Goal: Information Seeking & Learning: Check status

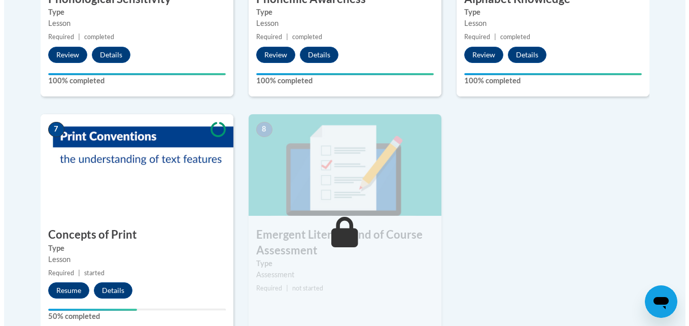
scroll to position [786, 0]
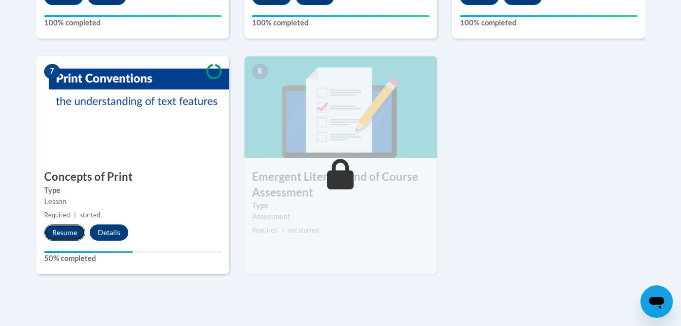
click at [59, 234] on button "Resume" at bounding box center [64, 232] width 41 height 16
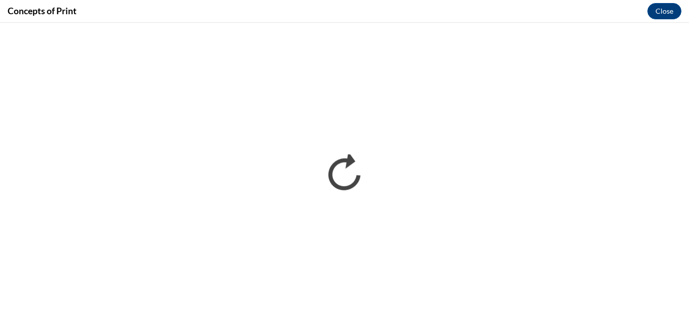
scroll to position [0, 0]
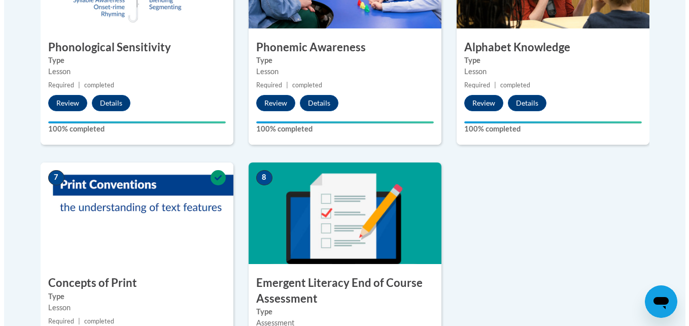
scroll to position [765, 0]
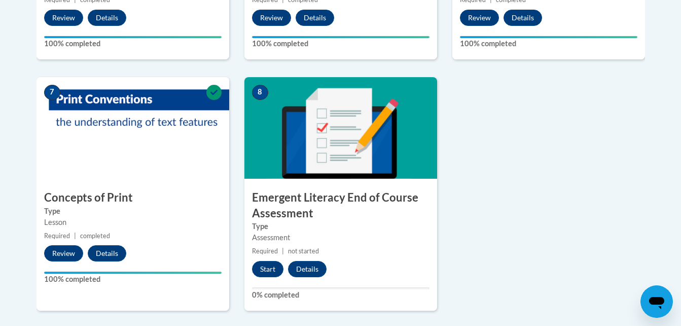
click at [386, 209] on h3 "Emergent Literacy End of Course Assessment" at bounding box center [340, 205] width 193 height 31
click at [258, 270] on button "Start" at bounding box center [267, 269] width 31 height 16
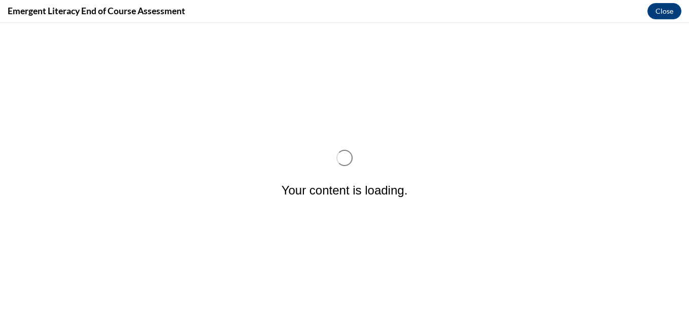
scroll to position [0, 0]
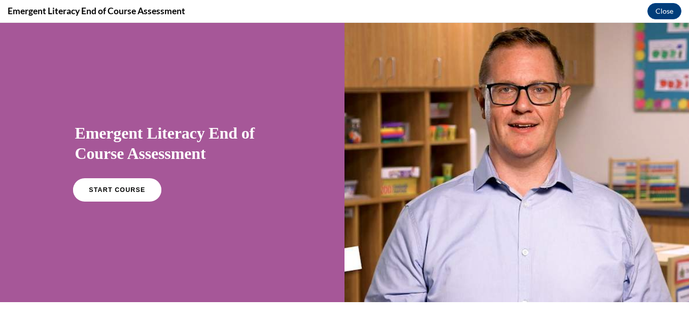
click at [124, 199] on link "START COURSE" at bounding box center [117, 189] width 88 height 23
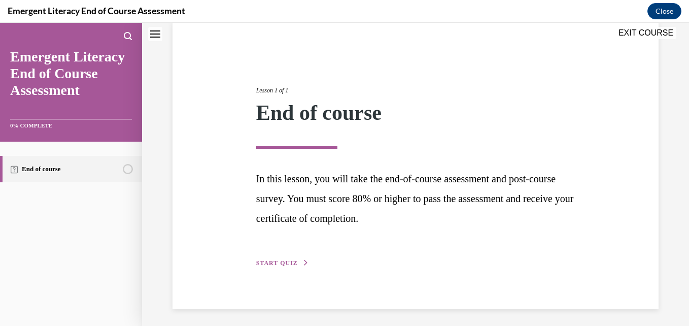
scroll to position [82, 0]
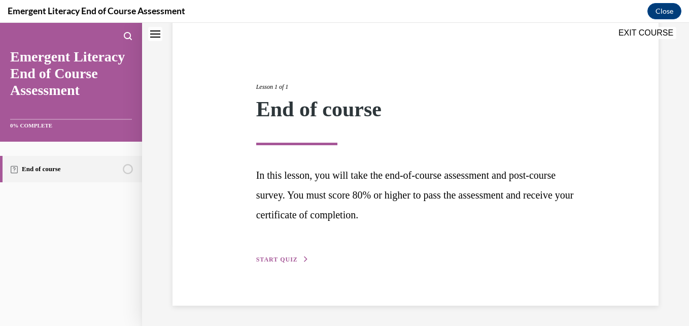
click at [269, 255] on button "START QUIZ" at bounding box center [282, 259] width 53 height 9
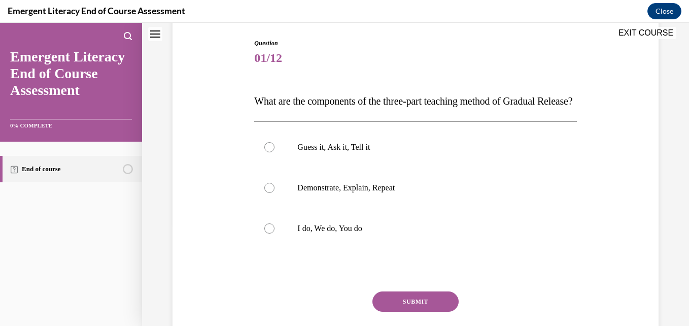
scroll to position [105, 0]
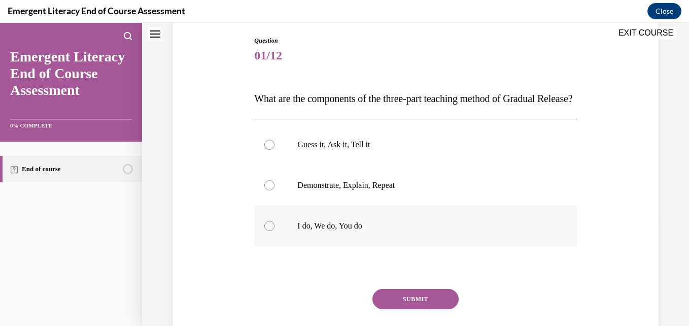
click at [275, 246] on label "I do, We do, You do" at bounding box center [415, 225] width 322 height 41
click at [274, 231] on input "I do, We do, You do" at bounding box center [269, 226] width 10 height 10
radio input "true"
click at [436, 309] on button "SUBMIT" at bounding box center [415, 299] width 86 height 20
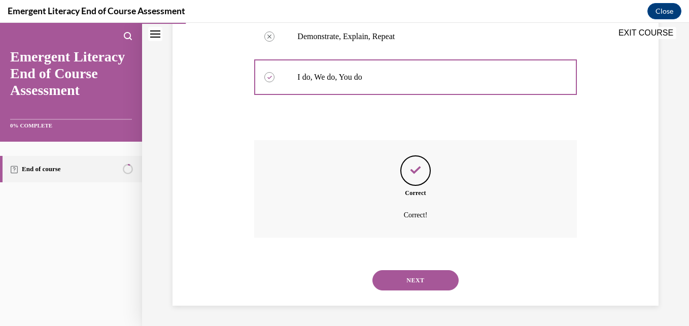
scroll to position [274, 0]
click at [433, 272] on button "NEXT" at bounding box center [415, 280] width 86 height 20
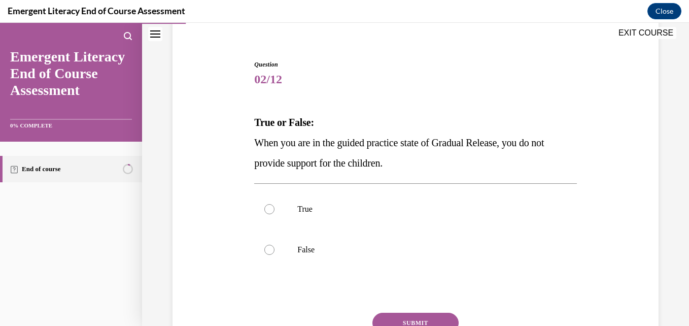
scroll to position [89, 0]
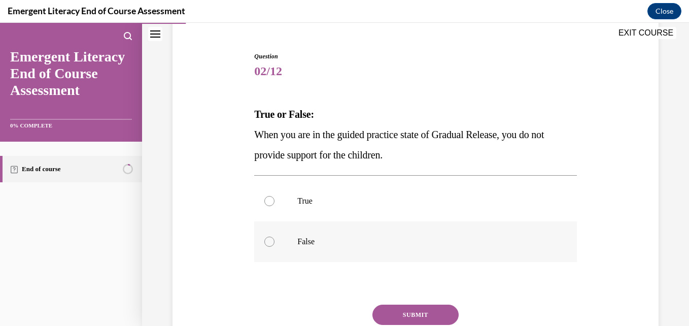
click at [276, 238] on label "False" at bounding box center [415, 241] width 322 height 41
click at [274, 238] on input "False" at bounding box center [269, 241] width 10 height 10
radio input "true"
click at [416, 315] on button "SUBMIT" at bounding box center [415, 314] width 86 height 20
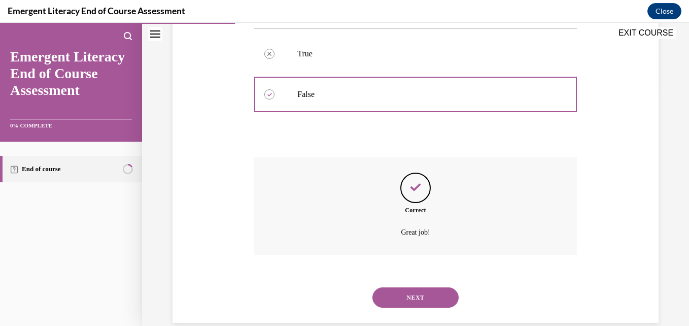
scroll to position [254, 0]
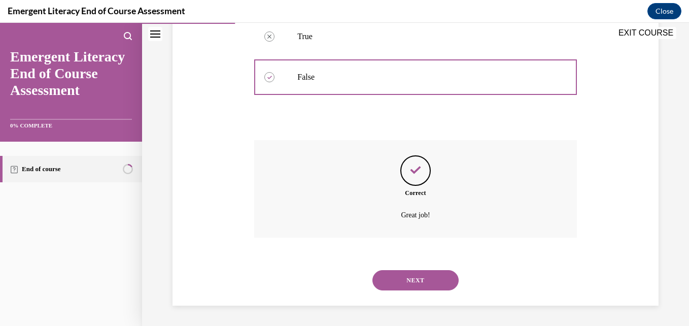
click at [400, 277] on button "NEXT" at bounding box center [415, 280] width 86 height 20
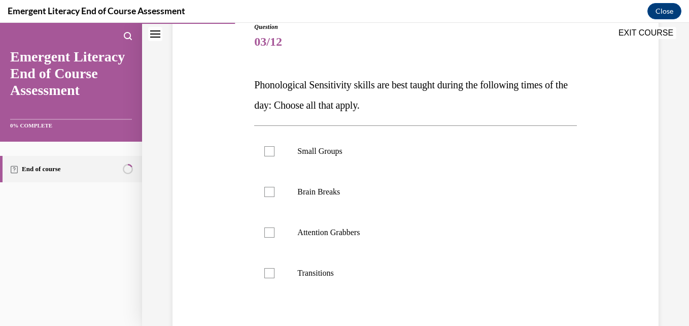
scroll to position [115, 0]
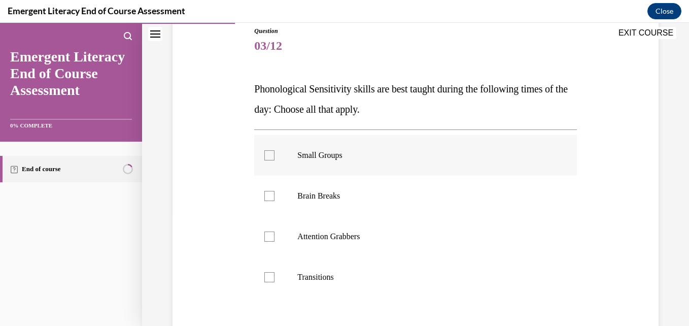
click at [264, 154] on div at bounding box center [269, 155] width 10 height 10
click at [264, 154] on input "Small Groups" at bounding box center [269, 155] width 10 height 10
checkbox input "true"
click at [265, 195] on div at bounding box center [269, 196] width 10 height 10
click at [265, 195] on input "Brain Breaks" at bounding box center [269, 196] width 10 height 10
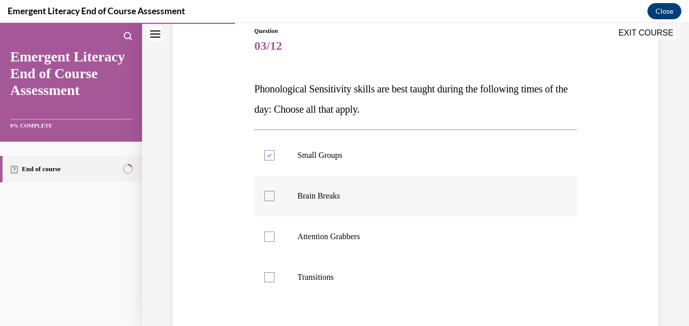
checkbox input "true"
click at [265, 238] on div at bounding box center [269, 236] width 10 height 10
click at [265, 238] on input "Attention Grabbers" at bounding box center [269, 236] width 10 height 10
checkbox input "true"
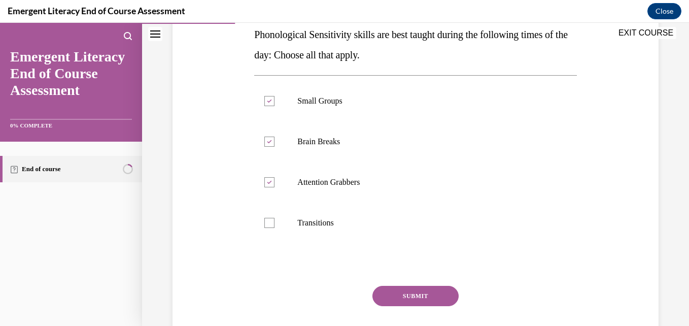
click at [432, 298] on button "SUBMIT" at bounding box center [415, 295] width 86 height 20
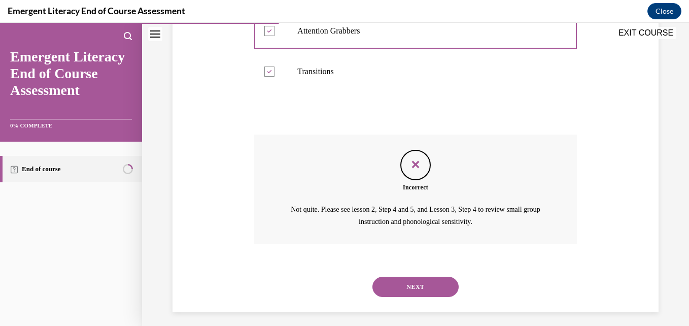
scroll to position [327, 0]
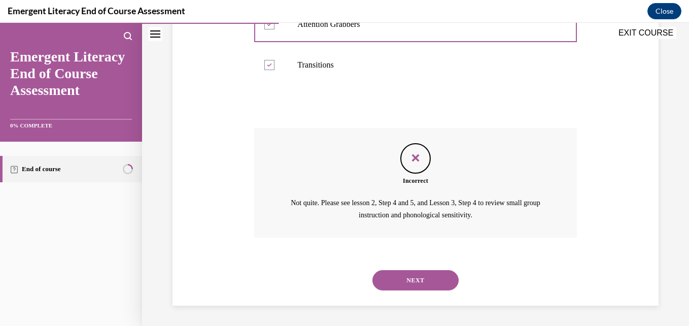
click at [439, 281] on button "NEXT" at bounding box center [415, 280] width 86 height 20
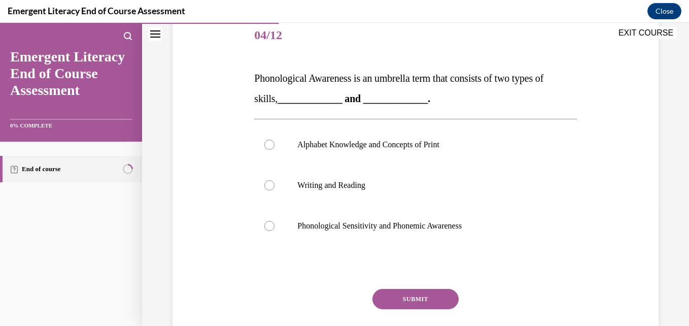
scroll to position [126, 0]
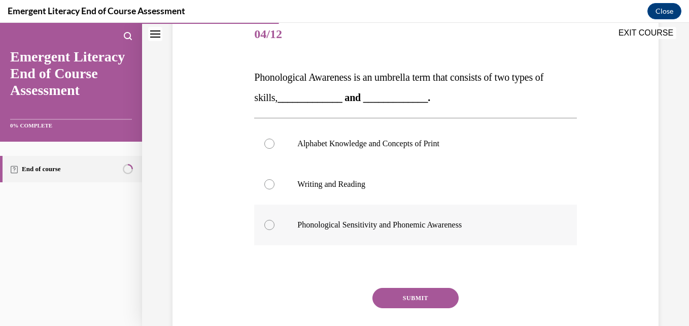
click at [262, 224] on label "Phonological Sensitivity and Phonemic Awareness" at bounding box center [415, 224] width 322 height 41
click at [264, 224] on input "Phonological Sensitivity and Phonemic Awareness" at bounding box center [269, 225] width 10 height 10
radio input "true"
click at [439, 299] on button "SUBMIT" at bounding box center [415, 298] width 86 height 20
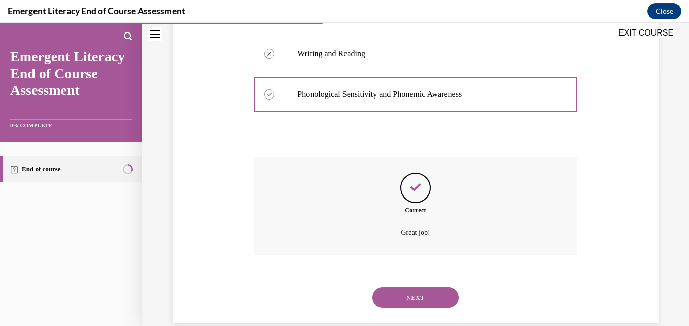
scroll to position [274, 0]
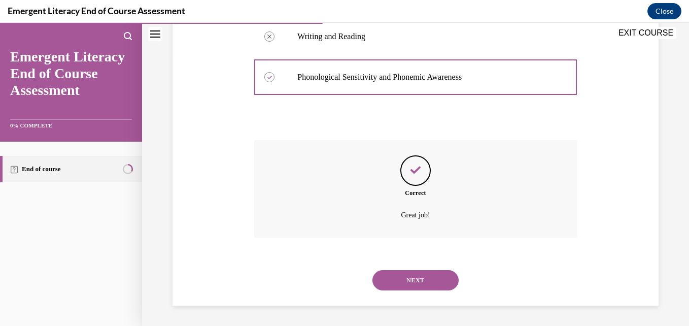
click at [414, 284] on button "NEXT" at bounding box center [415, 280] width 86 height 20
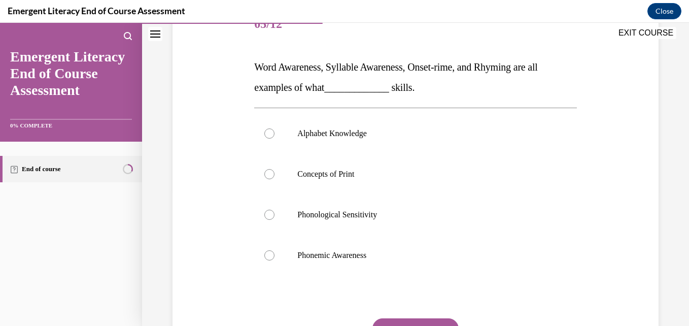
scroll to position [137, 0]
click at [270, 215] on div at bounding box center [269, 214] width 10 height 10
click at [270, 215] on input "Phonological Sensitivity" at bounding box center [269, 214] width 10 height 10
radio input "true"
click at [417, 320] on button "SUBMIT" at bounding box center [415, 327] width 86 height 20
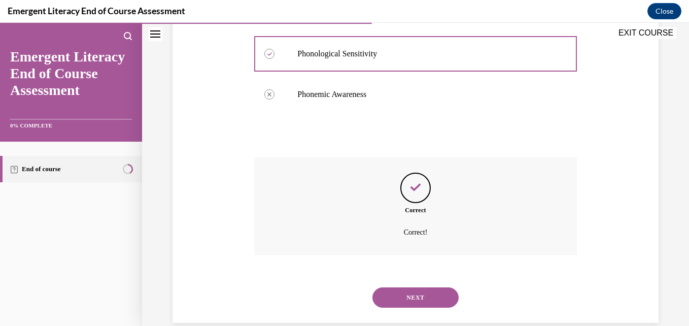
scroll to position [314, 0]
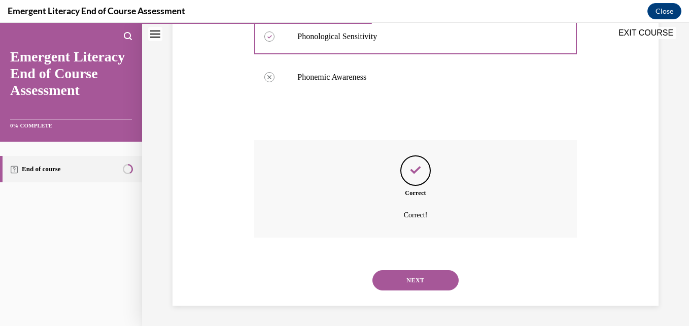
click at [430, 283] on button "NEXT" at bounding box center [415, 280] width 86 height 20
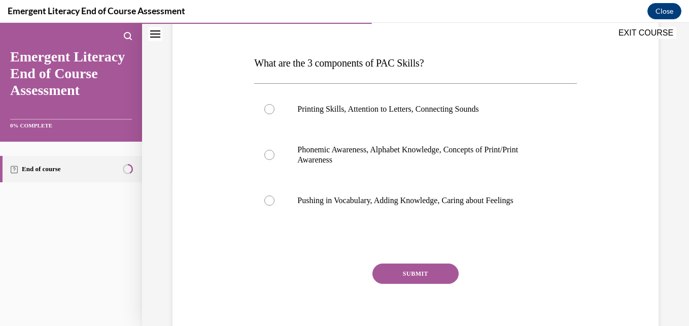
scroll to position [142, 0]
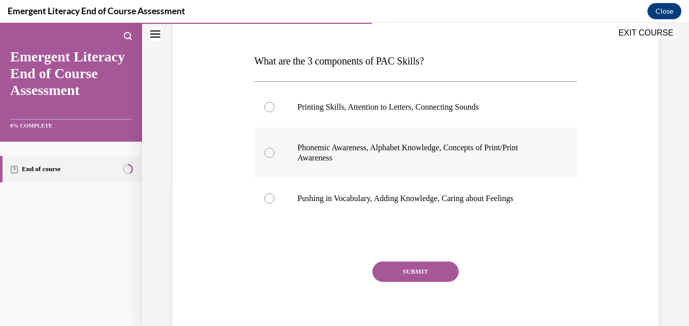
click at [269, 152] on div at bounding box center [269, 153] width 10 height 10
click at [269, 152] on input "Phonemic Awareness, Alphabet Knowledge, Concepts of Print/Print Awareness" at bounding box center [269, 153] width 10 height 10
radio input "true"
click at [269, 152] on circle at bounding box center [269, 152] width 3 height 3
click at [269, 152] on input "Phonemic Awareness, Alphabet Knowledge, Concepts of Print/Print Awareness" at bounding box center [269, 153] width 10 height 10
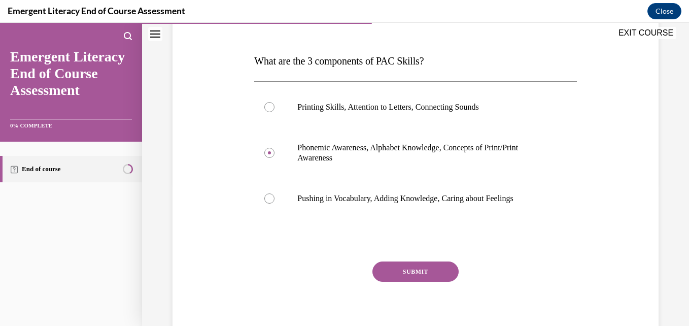
click at [400, 275] on button "SUBMIT" at bounding box center [415, 271] width 86 height 20
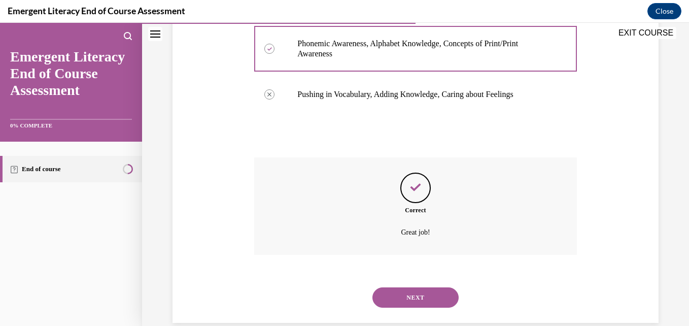
scroll to position [264, 0]
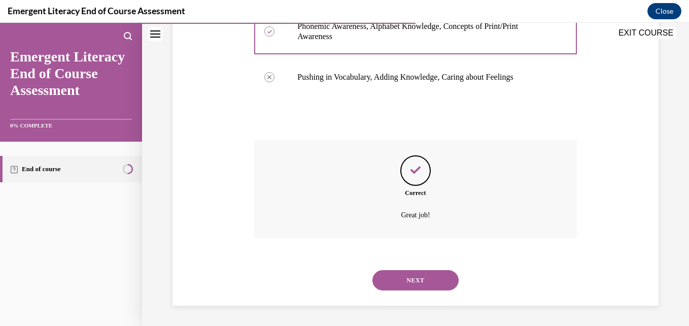
click at [425, 277] on button "NEXT" at bounding box center [415, 280] width 86 height 20
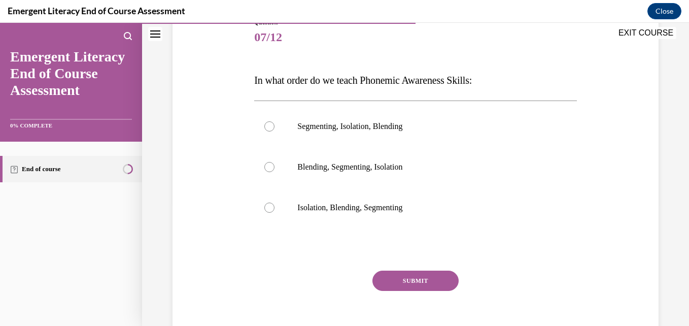
scroll to position [129, 0]
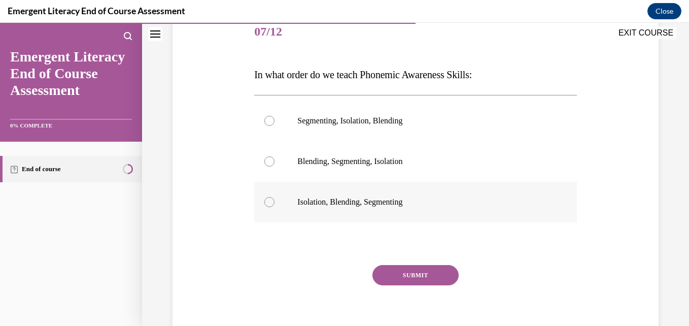
click at [271, 201] on div at bounding box center [269, 202] width 10 height 10
click at [271, 201] on input "Isolation, Blending, Segmenting" at bounding box center [269, 202] width 10 height 10
radio input "true"
click at [425, 277] on button "SUBMIT" at bounding box center [415, 275] width 86 height 20
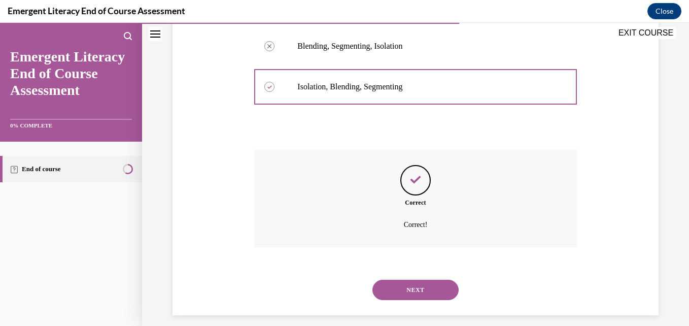
scroll to position [254, 0]
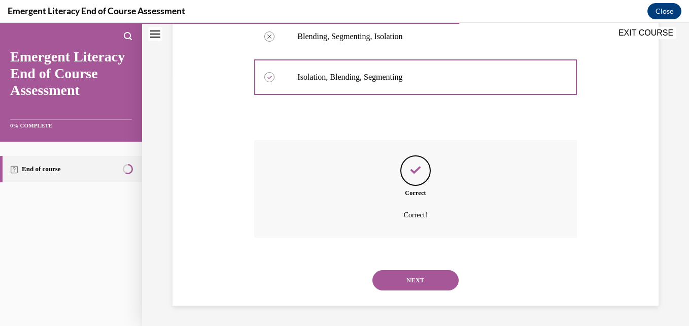
click at [425, 277] on button "NEXT" at bounding box center [415, 280] width 86 height 20
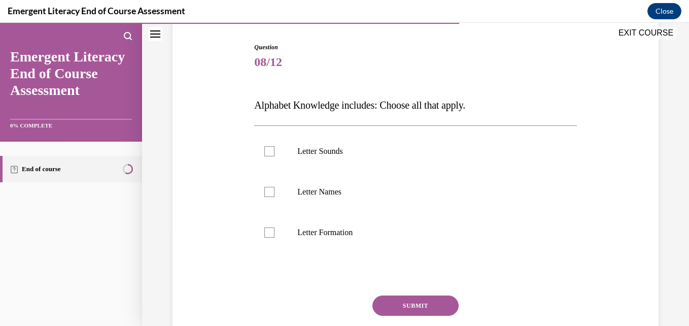
scroll to position [101, 0]
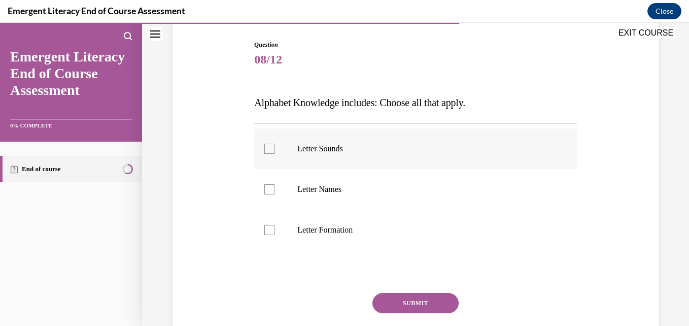
click at [264, 144] on div at bounding box center [269, 149] width 10 height 10
click at [264, 144] on input "Letter Sounds" at bounding box center [269, 149] width 10 height 10
checkbox input "true"
click at [268, 196] on label "Letter Names" at bounding box center [415, 189] width 322 height 41
click at [268, 194] on input "Letter Names" at bounding box center [269, 189] width 10 height 10
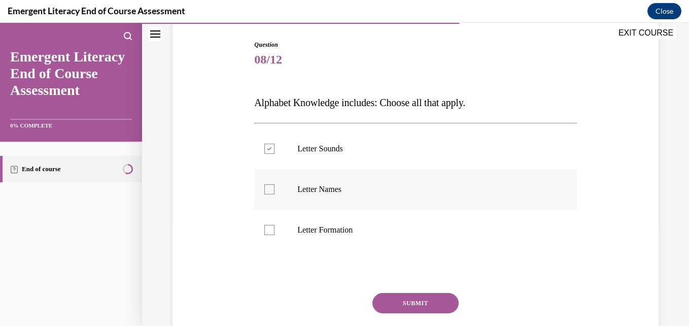
checkbox input "true"
click at [268, 229] on div at bounding box center [269, 230] width 10 height 10
click at [268, 229] on input "Letter Formation" at bounding box center [269, 230] width 10 height 10
checkbox input "true"
click at [405, 297] on button "SUBMIT" at bounding box center [415, 303] width 86 height 20
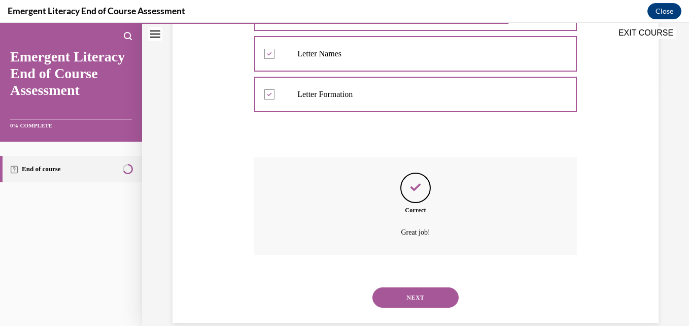
scroll to position [254, 0]
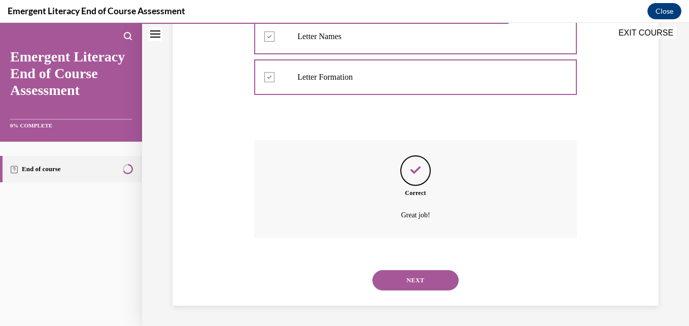
click at [414, 279] on button "NEXT" at bounding box center [415, 280] width 86 height 20
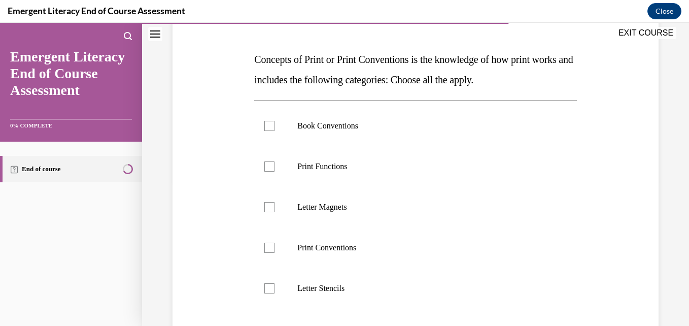
scroll to position [142, 0]
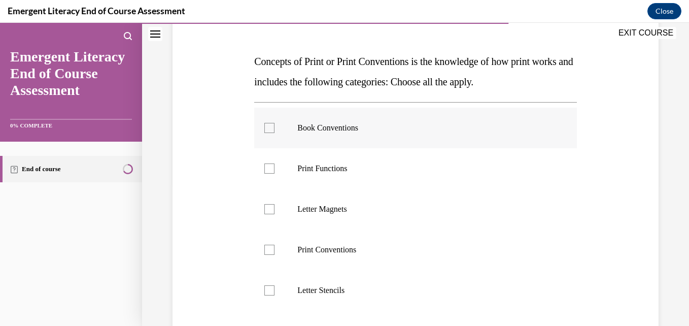
click at [266, 125] on div at bounding box center [269, 128] width 10 height 10
click at [266, 125] on input "Book Conventions" at bounding box center [269, 128] width 10 height 10
checkbox input "true"
click at [276, 167] on label "Print Functions" at bounding box center [415, 168] width 322 height 41
click at [274, 167] on input "Print Functions" at bounding box center [269, 168] width 10 height 10
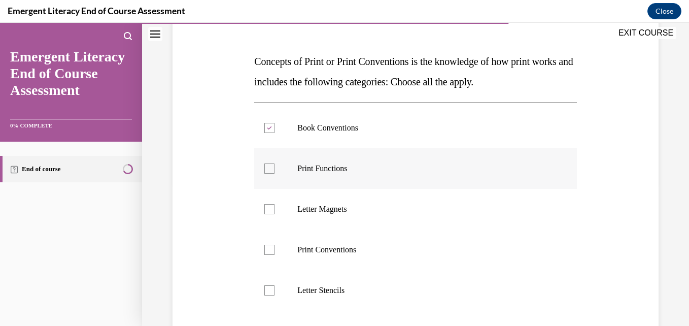
checkbox input "true"
click at [269, 249] on div at bounding box center [269, 249] width 10 height 10
click at [269, 249] on input "Print Conventions" at bounding box center [269, 249] width 10 height 10
checkbox input "true"
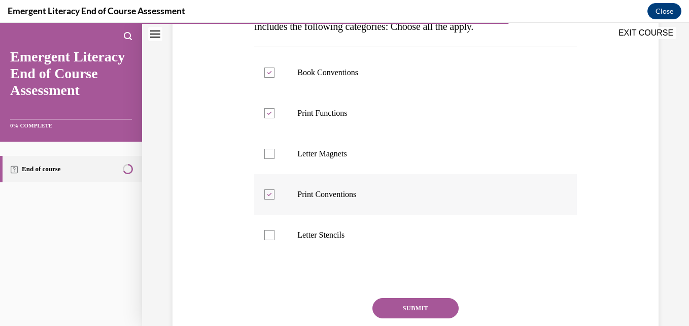
scroll to position [202, 0]
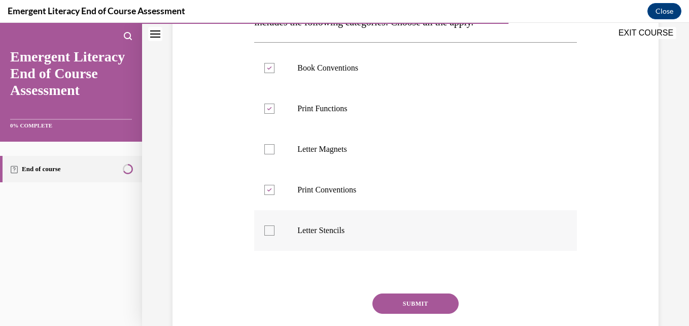
click at [270, 233] on div at bounding box center [269, 230] width 10 height 10
click at [270, 233] on input "Letter Stencils" at bounding box center [269, 230] width 10 height 10
checkbox input "true"
click at [270, 151] on div at bounding box center [269, 149] width 10 height 10
click at [270, 151] on input "Letter Magnets" at bounding box center [269, 149] width 10 height 10
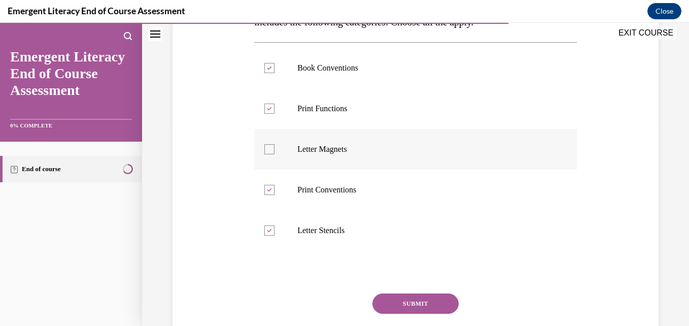
checkbox input "true"
click at [415, 308] on button "SUBMIT" at bounding box center [415, 303] width 86 height 20
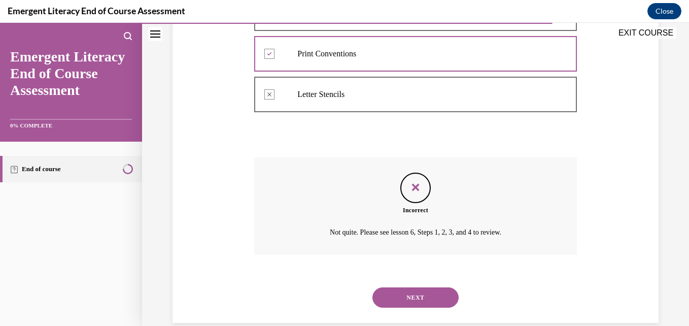
scroll to position [355, 0]
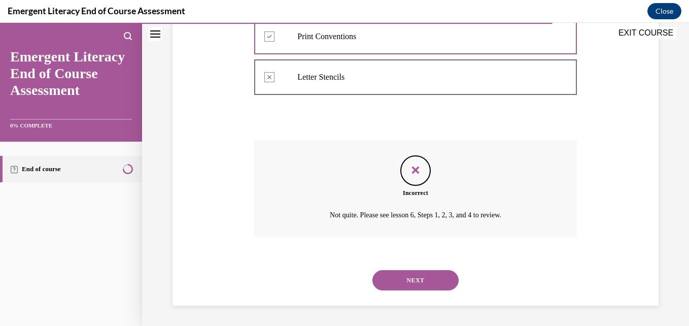
click at [443, 274] on button "NEXT" at bounding box center [415, 280] width 86 height 20
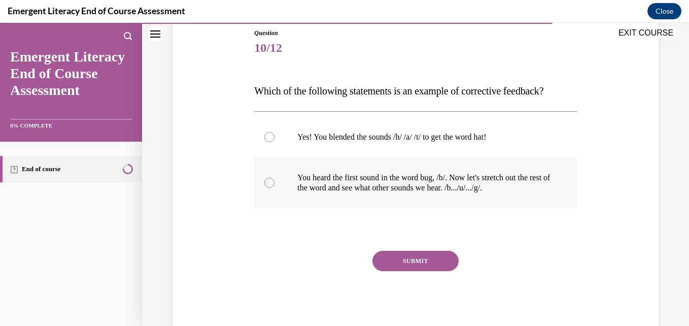
click at [268, 177] on div at bounding box center [269, 182] width 10 height 10
click at [268, 177] on input "You heard the first sound in the word bug, /b/. Now let's stretch out the rest …" at bounding box center [269, 182] width 10 height 10
radio input "true"
click at [405, 260] on button "SUBMIT" at bounding box center [415, 261] width 86 height 20
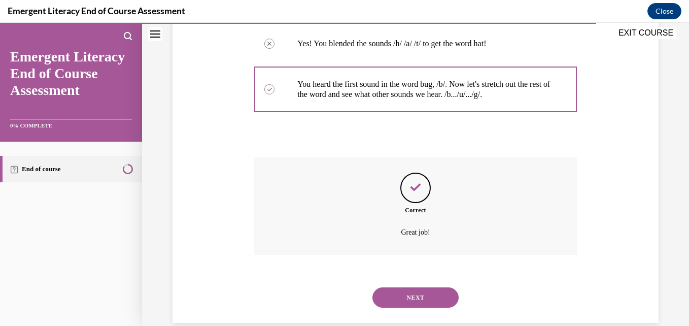
scroll to position [223, 0]
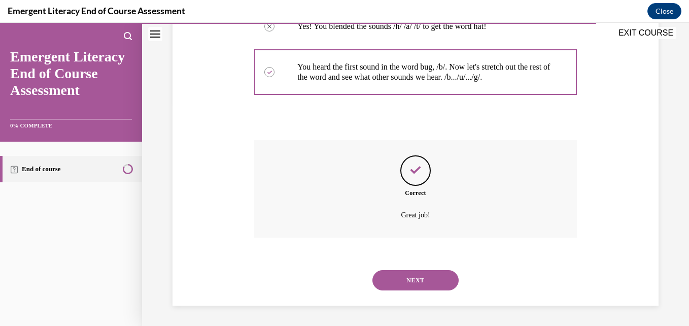
click at [408, 283] on button "NEXT" at bounding box center [415, 280] width 86 height 20
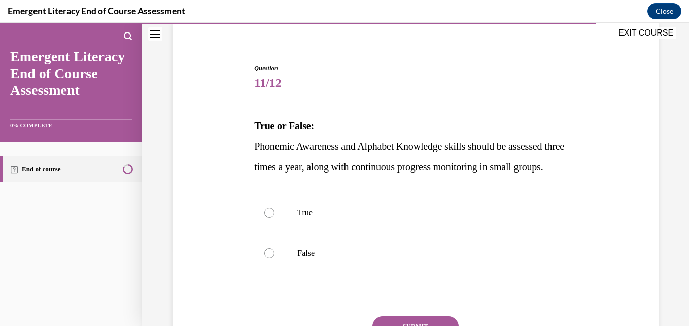
scroll to position [83, 0]
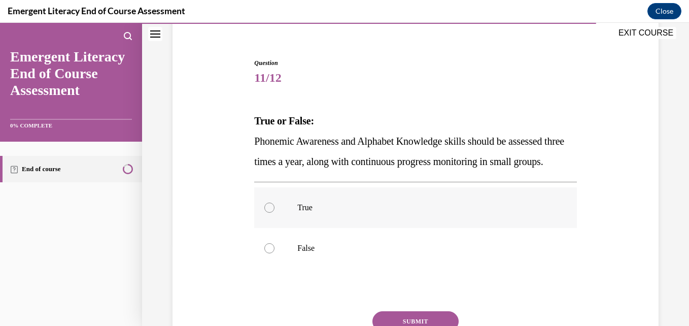
click at [269, 212] on div at bounding box center [269, 207] width 10 height 10
click at [269, 212] on input "True" at bounding box center [269, 207] width 10 height 10
radio input "true"
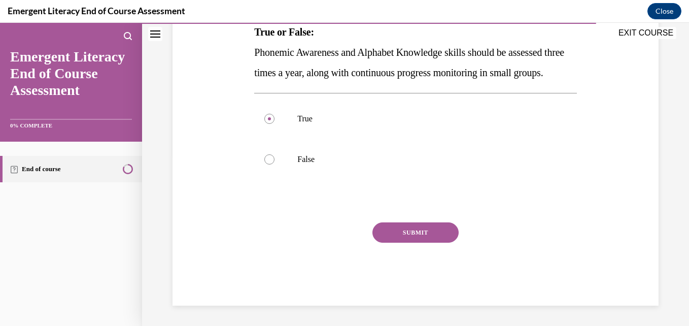
click at [434, 234] on button "SUBMIT" at bounding box center [415, 232] width 86 height 20
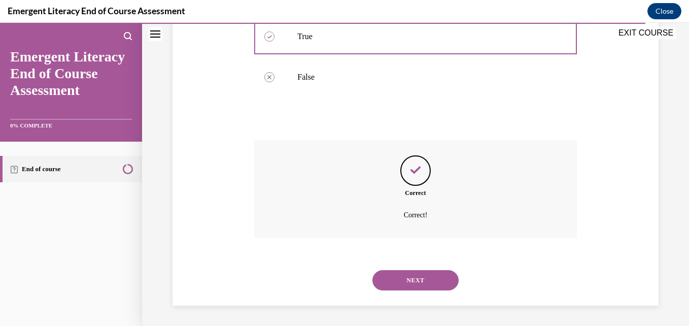
scroll to position [274, 0]
click at [433, 285] on button "NEXT" at bounding box center [415, 280] width 86 height 20
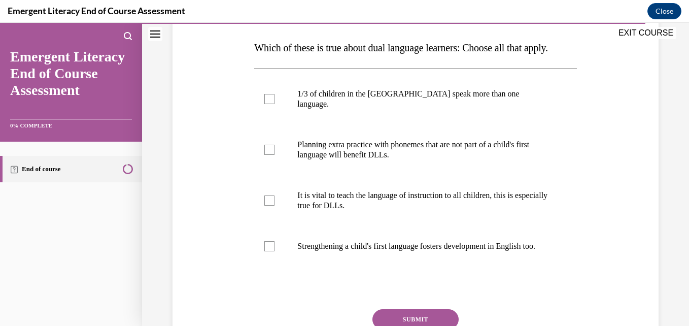
scroll to position [152, 0]
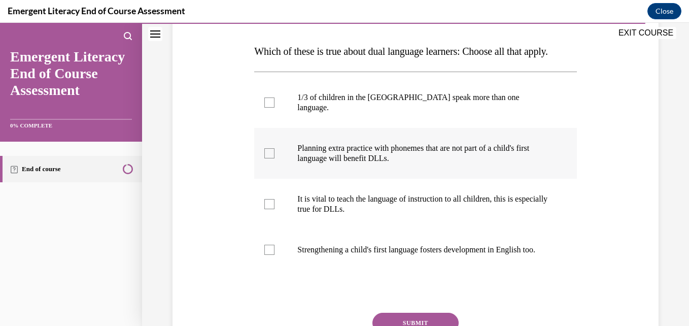
click at [263, 168] on label "Planning extra practice with phonemes that are not part of a child's first lang…" at bounding box center [415, 153] width 322 height 51
click at [264, 158] on input "Planning extra practice with phonemes that are not part of a child's first lang…" at bounding box center [269, 153] width 10 height 10
checkbox input "true"
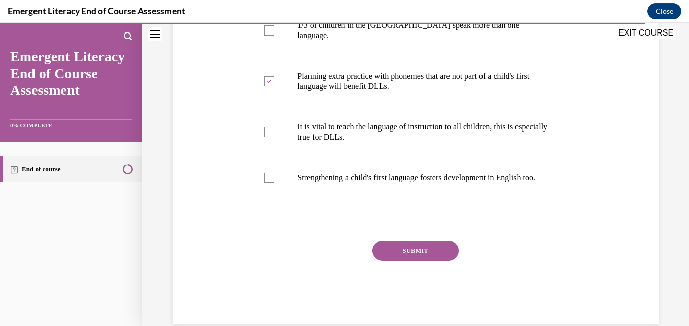
click at [434, 261] on button "SUBMIT" at bounding box center [415, 250] width 86 height 20
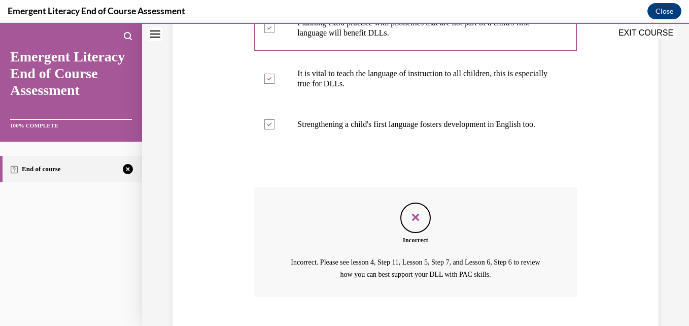
scroll to position [357, 0]
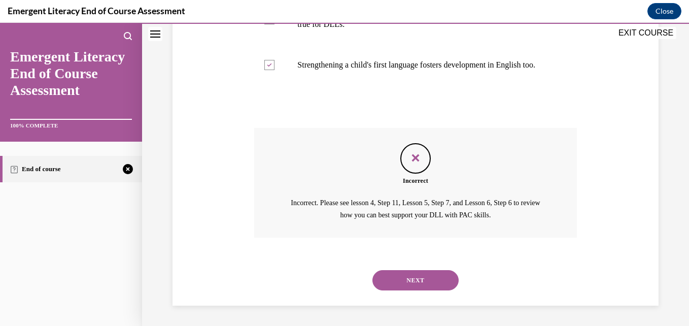
click at [427, 289] on button "NEXT" at bounding box center [415, 280] width 86 height 20
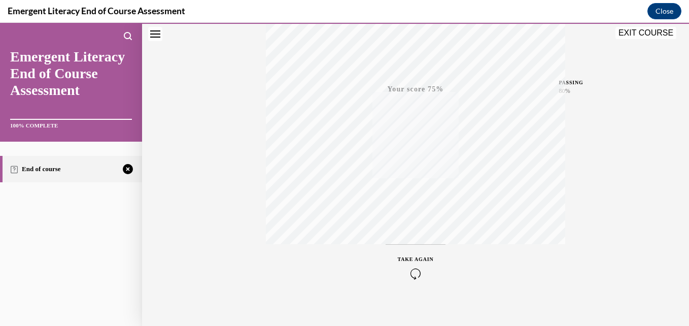
scroll to position [217, 0]
click at [419, 266] on icon "button" at bounding box center [416, 263] width 36 height 11
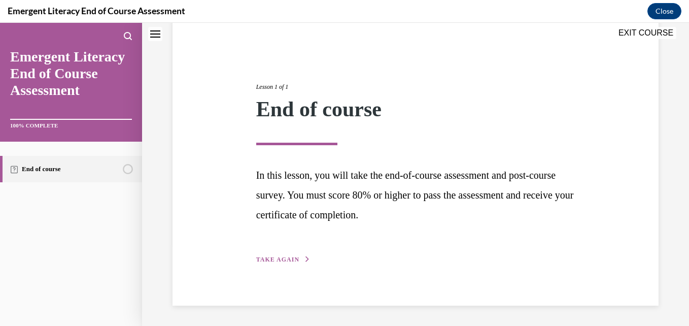
scroll to position [82, 0]
click at [291, 263] on button "TAKE AGAIN" at bounding box center [283, 259] width 54 height 9
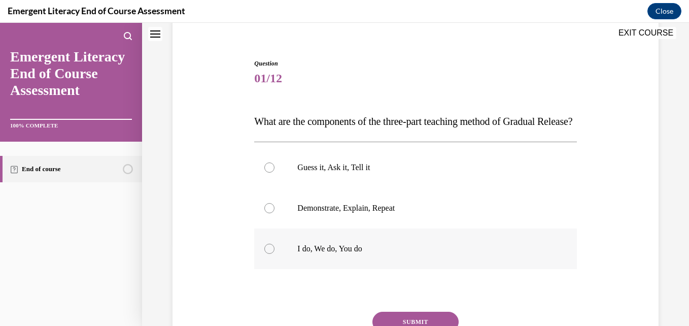
click at [272, 254] on div at bounding box center [269, 248] width 10 height 10
click at [272, 254] on input "I do, We do, You do" at bounding box center [269, 248] width 10 height 10
radio input "true"
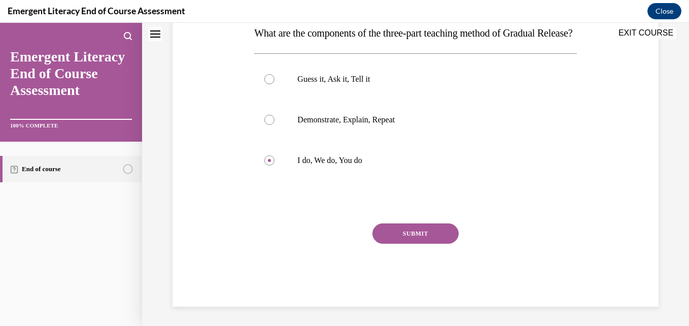
click at [424, 243] on button "SUBMIT" at bounding box center [415, 233] width 86 height 20
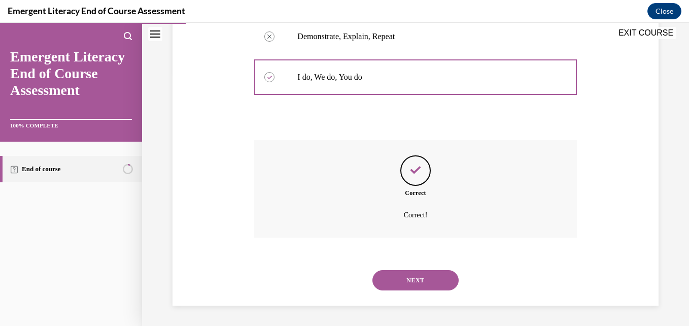
scroll to position [274, 0]
click at [433, 289] on button "NEXT" at bounding box center [415, 280] width 86 height 20
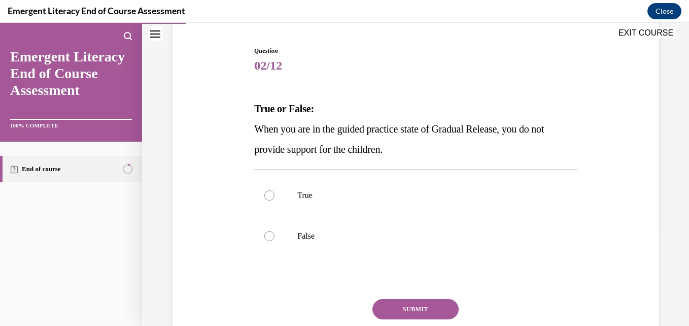
scroll to position [109, 0]
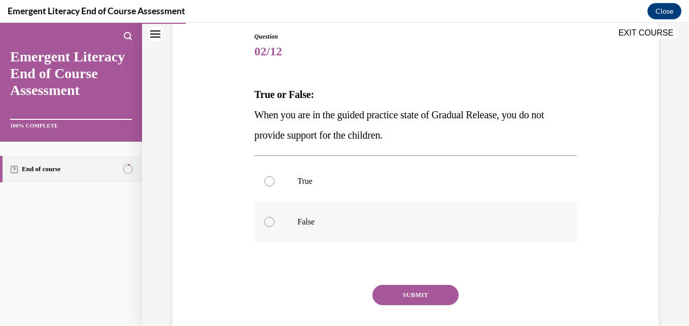
click at [271, 218] on div at bounding box center [269, 222] width 10 height 10
click at [271, 218] on input "False" at bounding box center [269, 222] width 10 height 10
radio input "true"
click at [409, 298] on button "SUBMIT" at bounding box center [415, 294] width 86 height 20
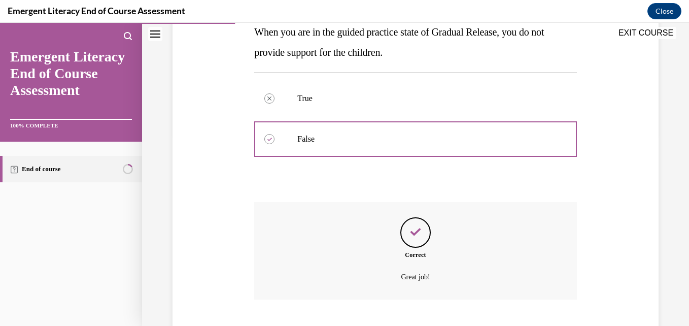
scroll to position [254, 0]
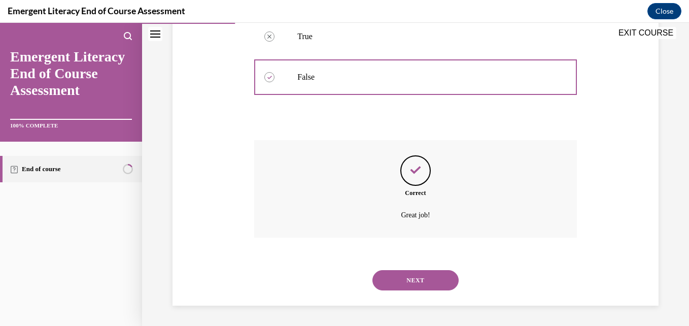
click at [428, 276] on button "NEXT" at bounding box center [415, 280] width 86 height 20
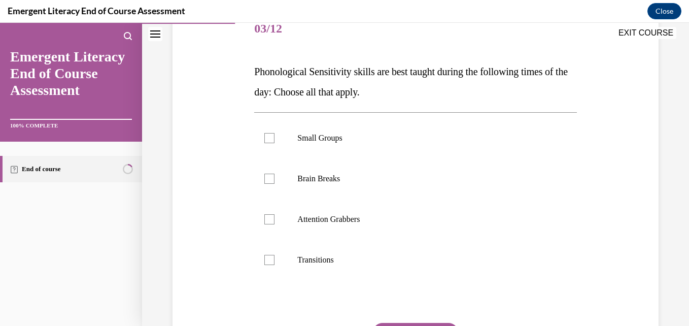
scroll to position [133, 0]
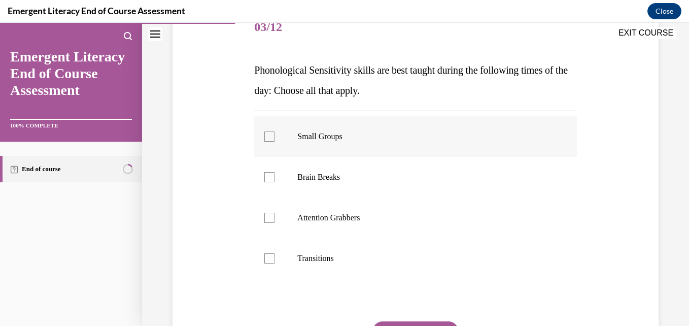
click at [264, 133] on div at bounding box center [269, 136] width 10 height 10
click at [264, 133] on input "Small Groups" at bounding box center [269, 136] width 10 height 10
checkbox input "true"
click at [268, 169] on label "Brain Breaks" at bounding box center [415, 177] width 322 height 41
click at [268, 172] on input "Brain Breaks" at bounding box center [269, 177] width 10 height 10
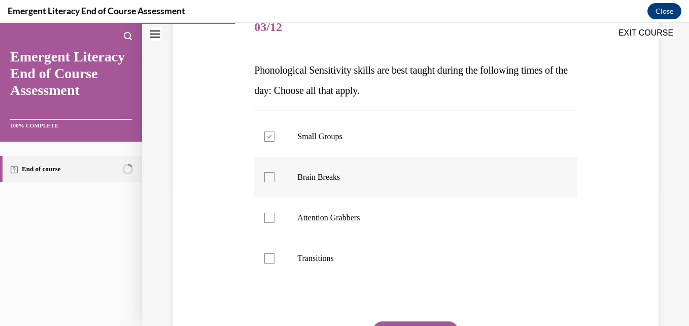
checkbox input "true"
click at [259, 209] on label "Attention Grabbers" at bounding box center [415, 217] width 322 height 41
click at [264, 212] on input "Attention Grabbers" at bounding box center [269, 217] width 10 height 10
checkbox input "true"
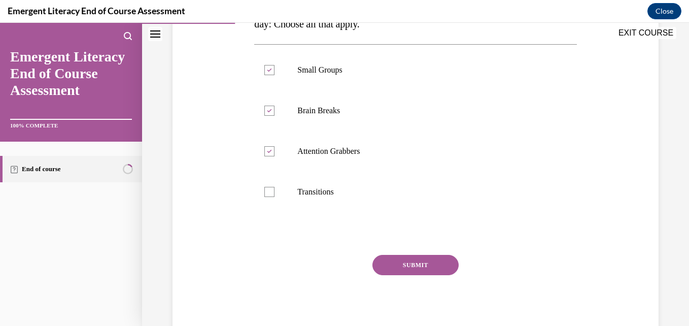
click at [427, 267] on button "SUBMIT" at bounding box center [415, 265] width 86 height 20
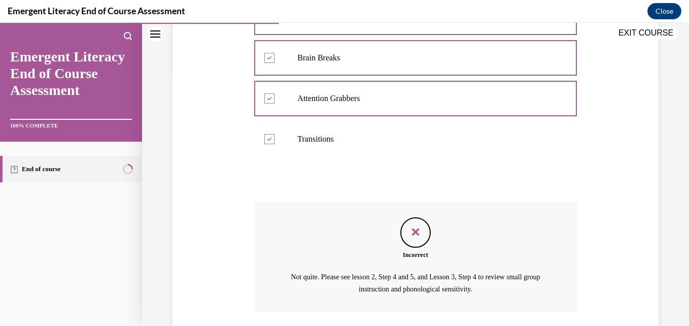
scroll to position [327, 0]
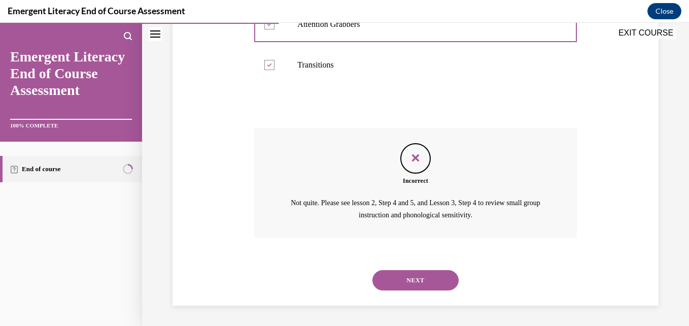
click at [425, 276] on button "NEXT" at bounding box center [415, 280] width 86 height 20
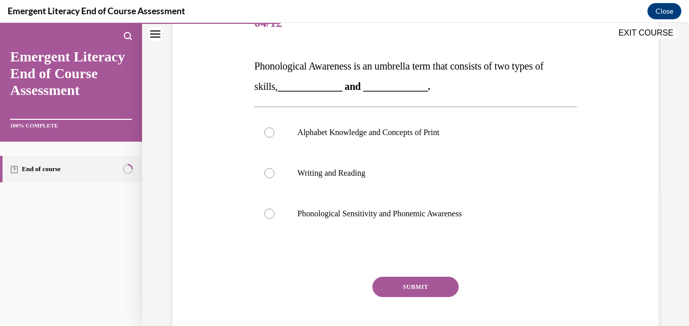
scroll to position [138, 0]
click at [264, 219] on label "Phonological Sensitivity and Phonemic Awareness" at bounding box center [415, 213] width 322 height 41
click at [264, 218] on input "Phonological Sensitivity and Phonemic Awareness" at bounding box center [269, 213] width 10 height 10
radio input "true"
click at [429, 290] on button "SUBMIT" at bounding box center [415, 286] width 86 height 20
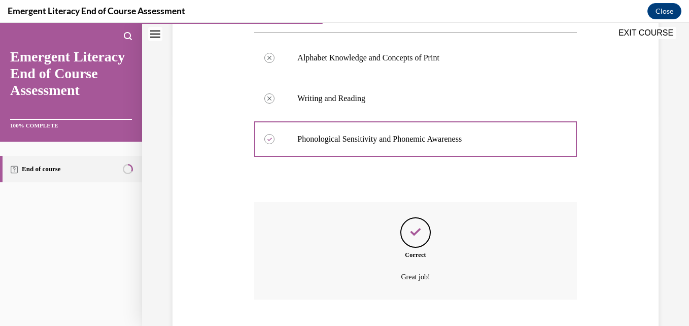
scroll to position [274, 0]
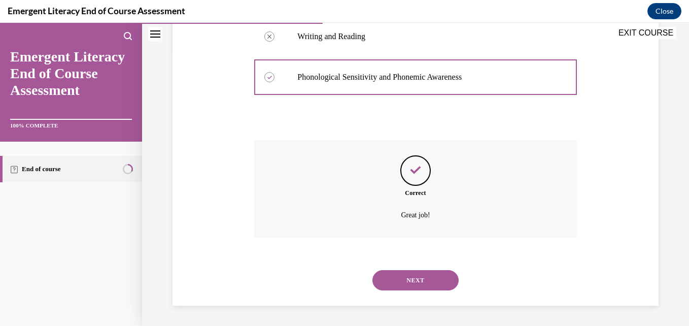
click at [430, 281] on button "NEXT" at bounding box center [415, 280] width 86 height 20
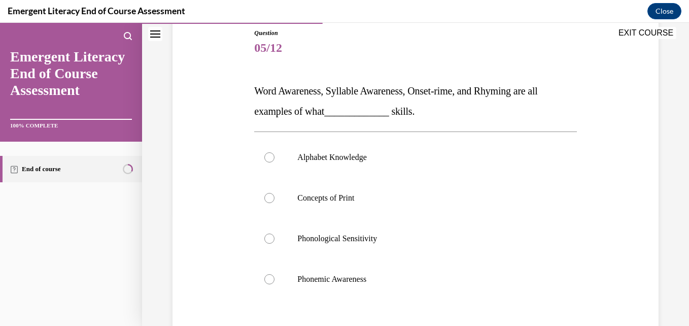
scroll to position [119, 0]
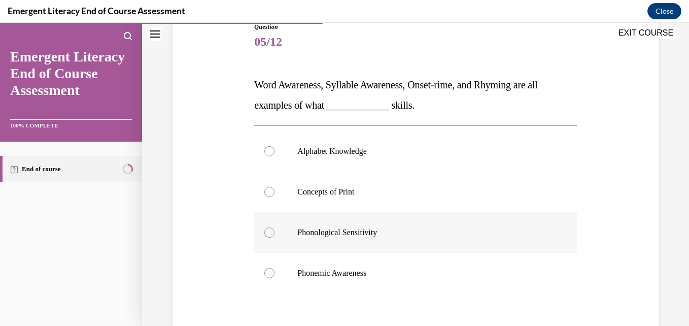
click at [269, 234] on div at bounding box center [269, 232] width 10 height 10
click at [269, 234] on input "Phonological Sensitivity" at bounding box center [269, 232] width 10 height 10
radio input "true"
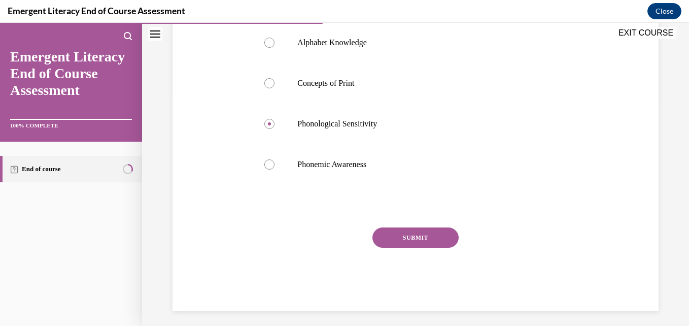
click at [415, 237] on button "SUBMIT" at bounding box center [415, 237] width 86 height 20
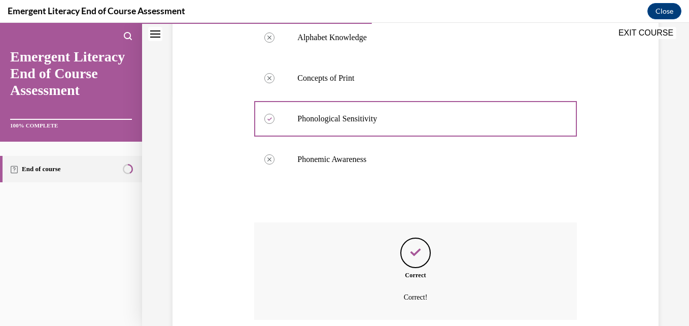
scroll to position [314, 0]
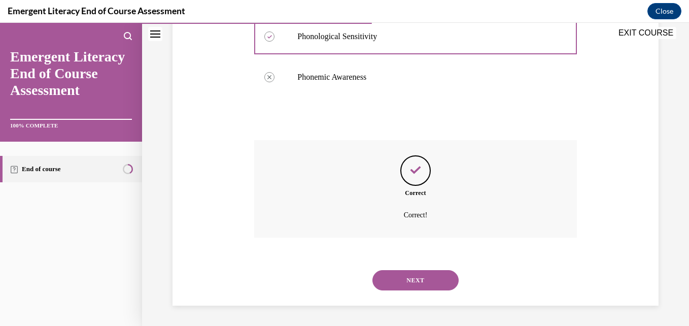
click at [421, 285] on button "NEXT" at bounding box center [415, 280] width 86 height 20
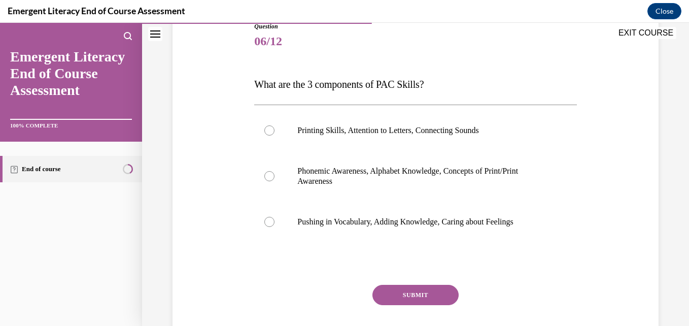
scroll to position [144, 0]
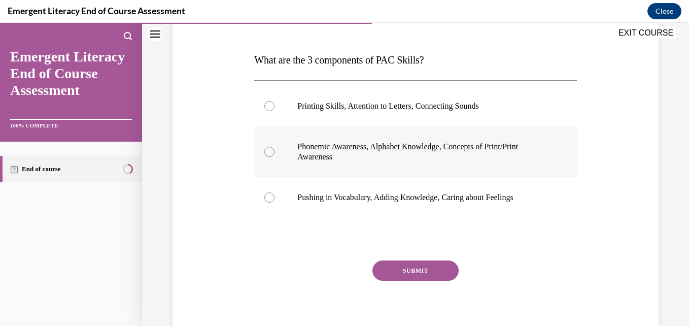
click at [265, 151] on div at bounding box center [269, 152] width 10 height 10
click at [265, 151] on input "Phonemic Awareness, Alphabet Knowledge, Concepts of Print/Print Awareness" at bounding box center [269, 152] width 10 height 10
radio input "true"
click at [409, 267] on button "SUBMIT" at bounding box center [415, 270] width 86 height 20
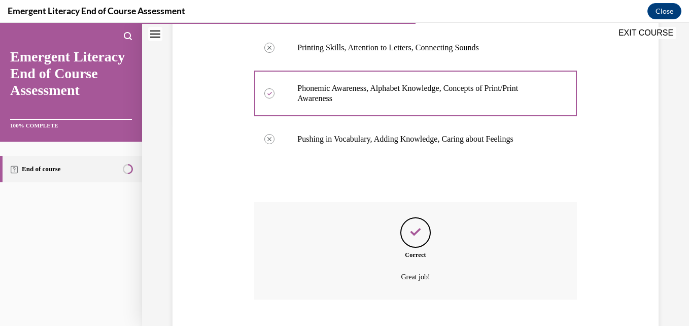
scroll to position [264, 0]
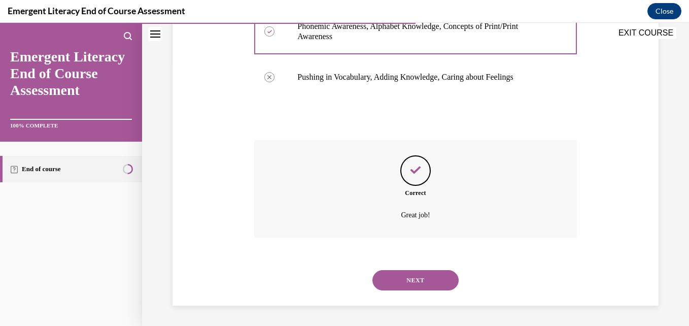
click at [408, 279] on button "NEXT" at bounding box center [415, 280] width 86 height 20
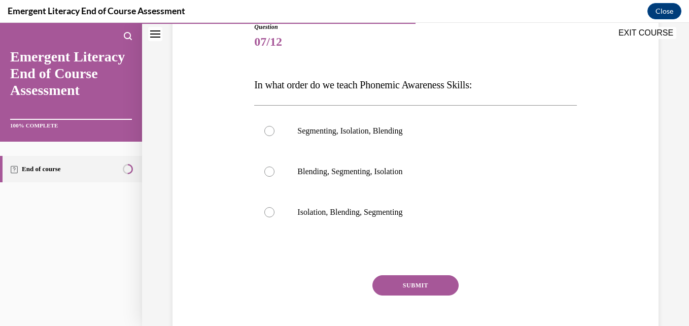
scroll to position [122, 0]
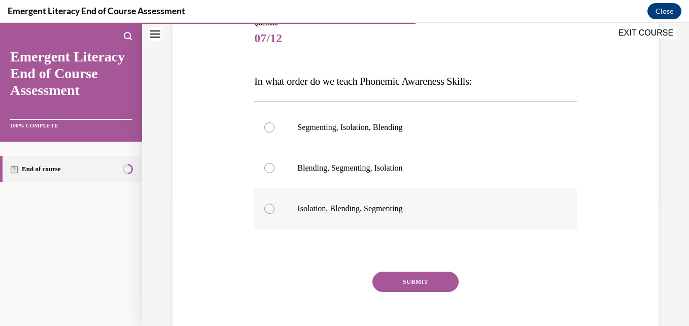
click at [266, 210] on div at bounding box center [269, 208] width 10 height 10
click at [266, 210] on input "Isolation, Blending, Segmenting" at bounding box center [269, 208] width 10 height 10
radio input "true"
click at [402, 281] on button "SUBMIT" at bounding box center [415, 281] width 86 height 20
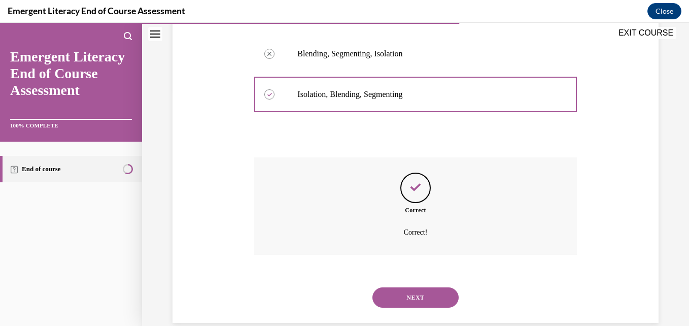
scroll to position [254, 0]
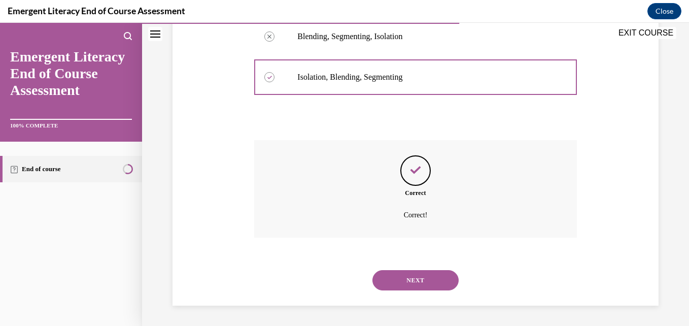
click at [402, 281] on button "NEXT" at bounding box center [415, 280] width 86 height 20
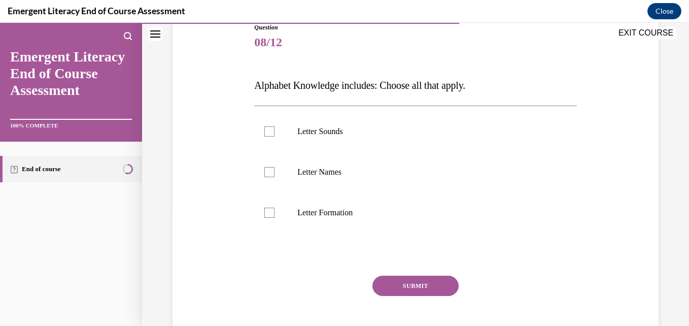
scroll to position [125, 0]
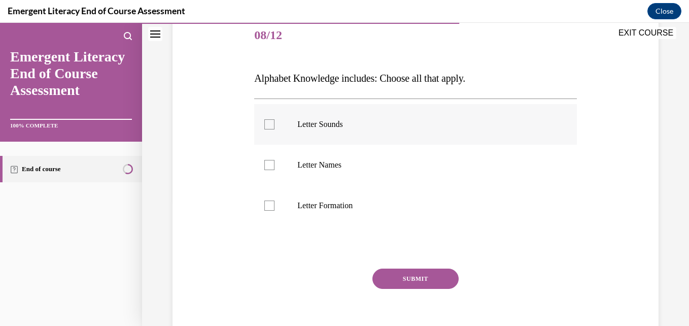
click at [266, 124] on div at bounding box center [269, 124] width 10 height 10
click at [266, 124] on input "Letter Sounds" at bounding box center [269, 124] width 10 height 10
checkbox input "true"
click at [275, 161] on label "Letter Names" at bounding box center [415, 165] width 322 height 41
click at [274, 161] on input "Letter Names" at bounding box center [269, 165] width 10 height 10
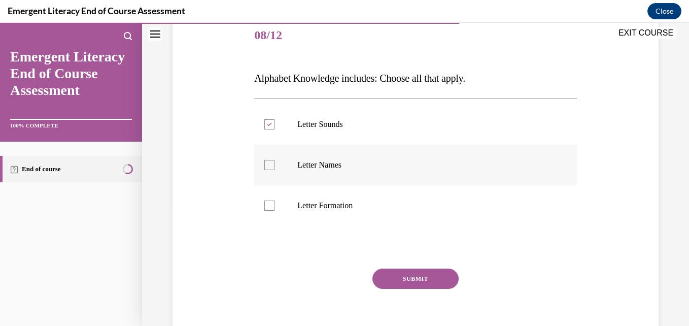
checkbox input "true"
click at [270, 209] on div at bounding box center [269, 205] width 10 height 10
click at [270, 209] on input "Letter Formation" at bounding box center [269, 205] width 10 height 10
checkbox input "true"
click at [407, 279] on button "SUBMIT" at bounding box center [415, 278] width 86 height 20
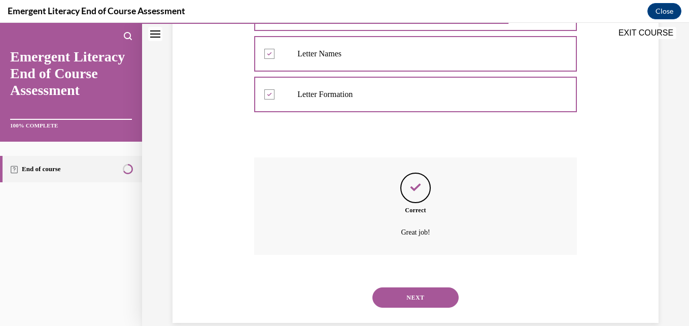
scroll to position [254, 0]
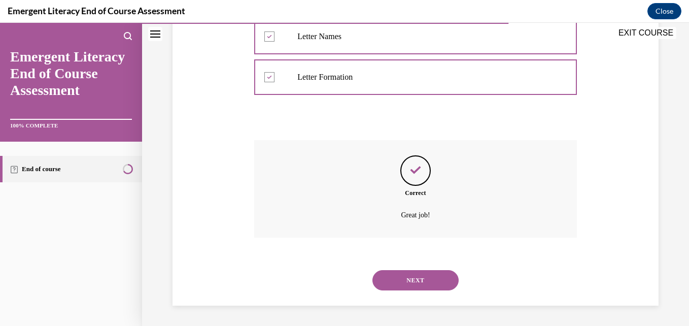
click at [407, 279] on button "NEXT" at bounding box center [415, 280] width 86 height 20
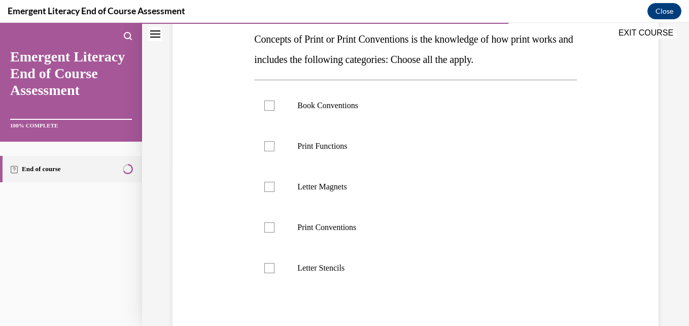
scroll to position [165, 0]
click at [270, 100] on div at bounding box center [269, 104] width 10 height 10
click at [270, 100] on input "Book Conventions" at bounding box center [269, 104] width 10 height 10
checkbox input "true"
click at [270, 145] on div at bounding box center [269, 145] width 10 height 10
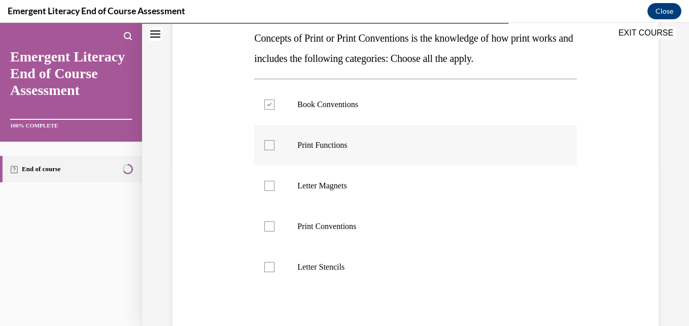
click at [270, 145] on input "Print Functions" at bounding box center [269, 145] width 10 height 10
checkbox input "true"
click at [268, 222] on div at bounding box center [269, 226] width 10 height 10
click at [268, 222] on input "Print Conventions" at bounding box center [269, 226] width 10 height 10
checkbox input "true"
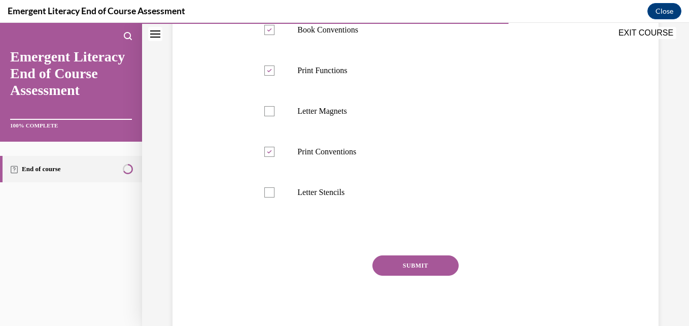
click at [437, 261] on button "SUBMIT" at bounding box center [415, 265] width 86 height 20
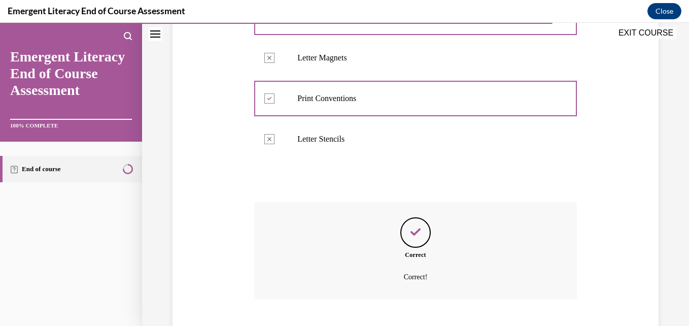
scroll to position [355, 0]
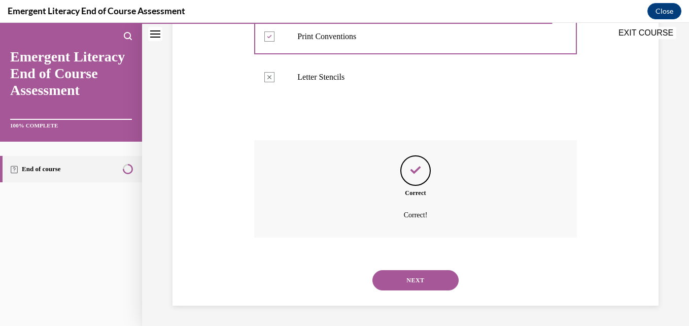
click at [433, 288] on button "NEXT" at bounding box center [415, 280] width 86 height 20
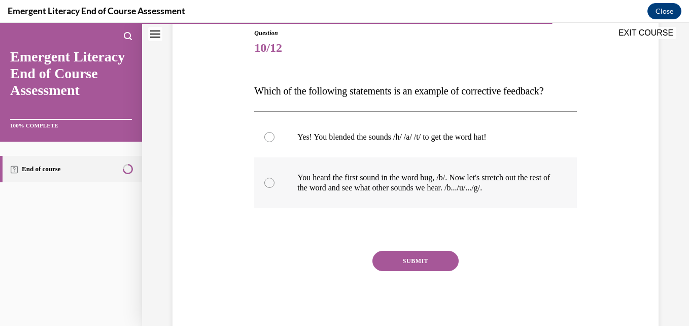
click at [262, 186] on label "You heard the first sound in the word bug, /b/. Now let's stretch out the rest …" at bounding box center [415, 182] width 322 height 51
click at [264, 186] on input "You heard the first sound in the word bug, /b/. Now let's stretch out the rest …" at bounding box center [269, 182] width 10 height 10
radio input "true"
click at [438, 265] on button "SUBMIT" at bounding box center [415, 261] width 86 height 20
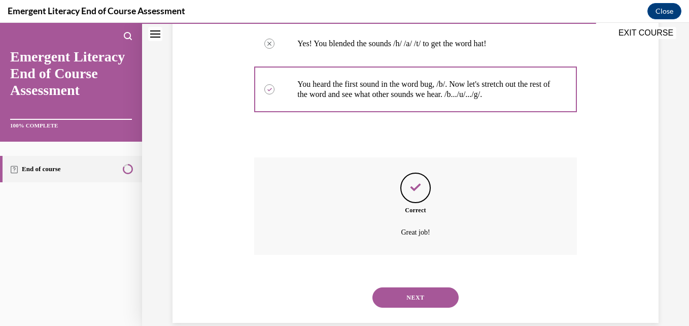
scroll to position [223, 0]
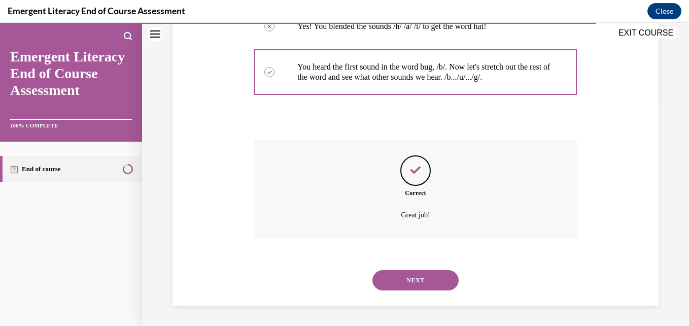
click at [433, 283] on button "NEXT" at bounding box center [415, 280] width 86 height 20
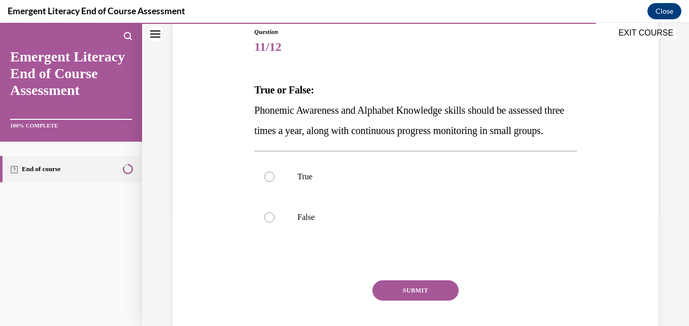
scroll to position [114, 0]
click at [675, 202] on div "Question 11/12 True or False: Phonemic Awareness and Alphabet Knowledge skills …" at bounding box center [415, 162] width 547 height 442
click at [267, 181] on div at bounding box center [269, 176] width 10 height 10
click at [267, 181] on input "True" at bounding box center [269, 176] width 10 height 10
radio input "true"
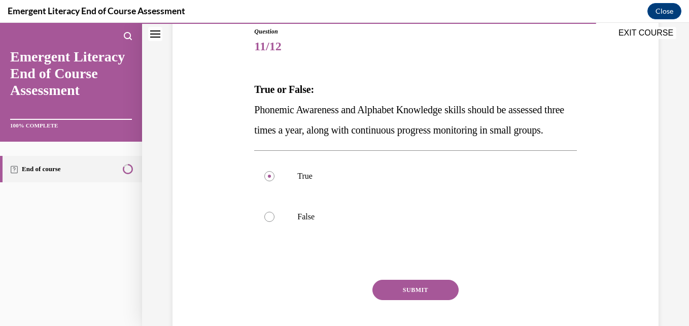
click at [423, 300] on button "SUBMIT" at bounding box center [415, 289] width 86 height 20
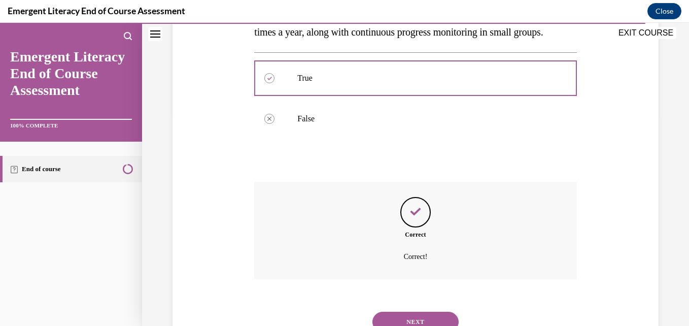
scroll to position [274, 0]
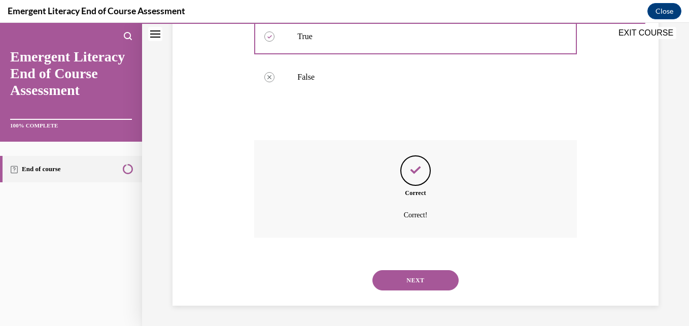
click at [420, 284] on button "NEXT" at bounding box center [415, 280] width 86 height 20
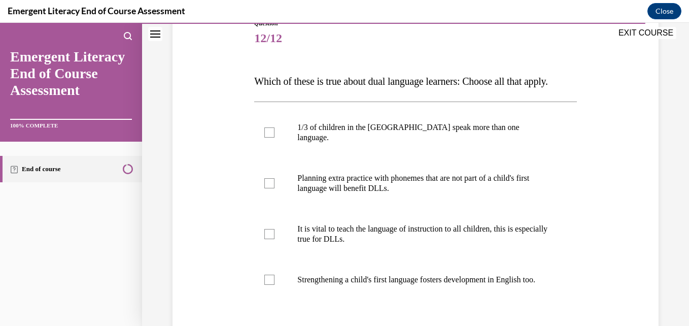
scroll to position [121, 0]
click at [264, 240] on div at bounding box center [269, 235] width 10 height 10
click at [264, 240] on input "It is vital to teach the language of instruction to all children, this is espec…" at bounding box center [269, 235] width 10 height 10
checkbox input "true"
click at [268, 285] on div at bounding box center [269, 280] width 10 height 10
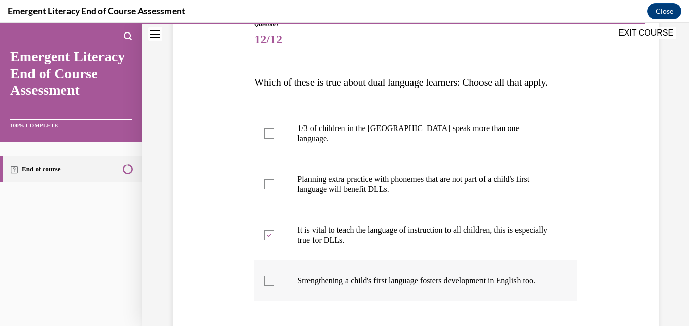
click at [268, 285] on input "Strengthening a child's first language fosters development in English too." at bounding box center [269, 280] width 10 height 10
checkbox input "true"
click at [265, 138] on div at bounding box center [269, 133] width 10 height 10
click at [265, 138] on input "1/3 of children in the US speak more than one language." at bounding box center [269, 133] width 10 height 10
checkbox input "true"
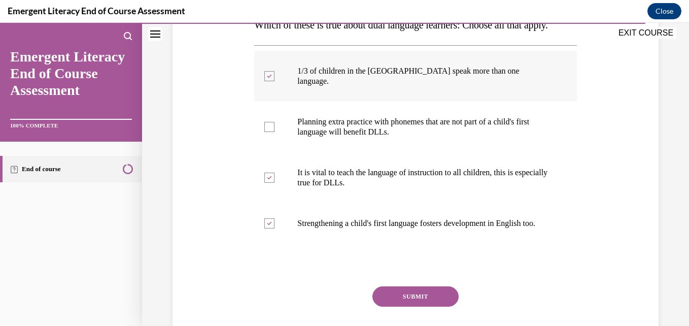
scroll to position [190, 0]
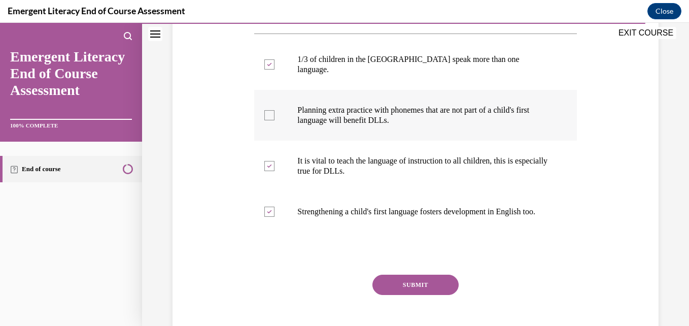
click at [267, 120] on div at bounding box center [269, 115] width 10 height 10
click at [267, 120] on input "Planning extra practice with phonemes that are not part of a child's first lang…" at bounding box center [269, 115] width 10 height 10
checkbox input "true"
click at [431, 295] on button "SUBMIT" at bounding box center [415, 284] width 86 height 20
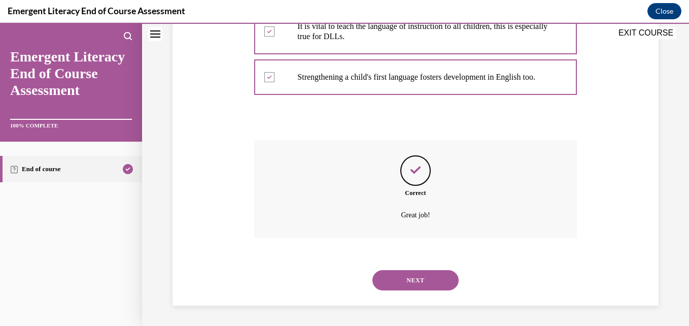
scroll to position [345, 0]
click at [424, 277] on button "NEXT" at bounding box center [415, 280] width 86 height 20
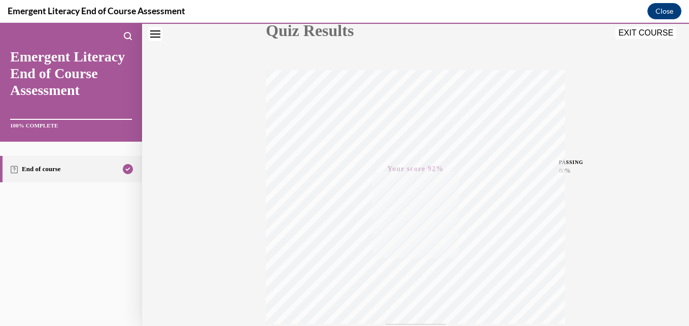
scroll to position [217, 0]
click at [648, 34] on button "EXIT COURSE" at bounding box center [645, 33] width 61 height 12
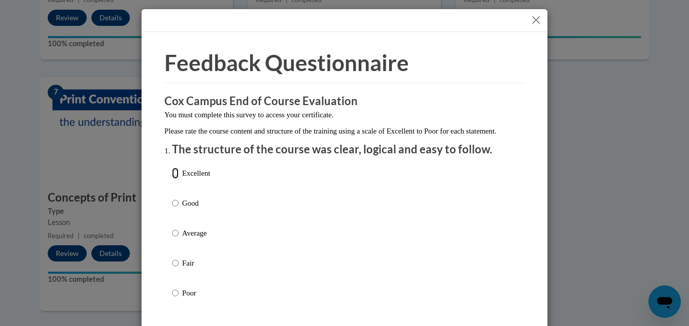
click at [172, 178] on input "Excellent" at bounding box center [175, 172] width 7 height 11
radio input "true"
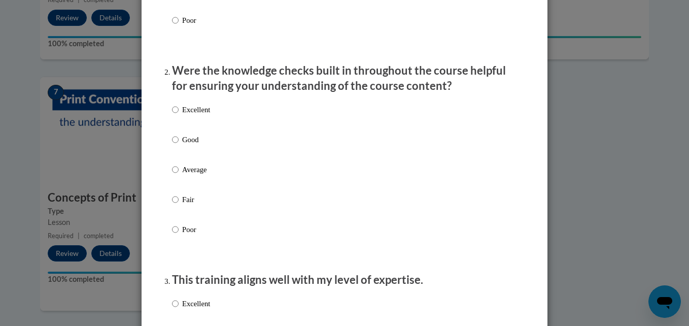
scroll to position [279, 0]
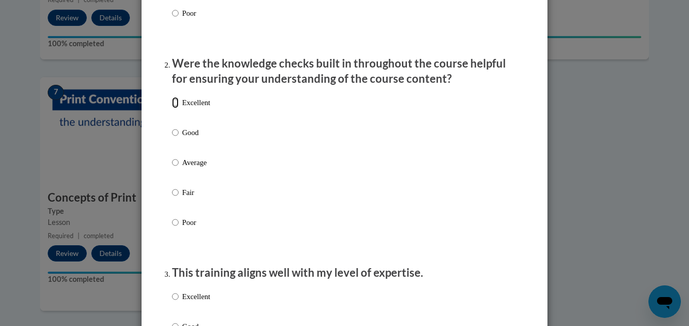
click at [172, 108] on input "Excellent" at bounding box center [175, 102] width 7 height 11
radio input "true"
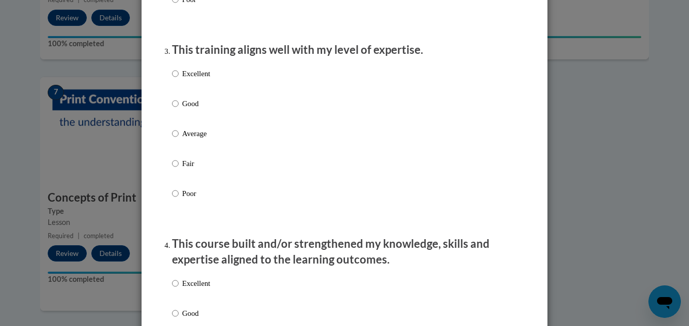
scroll to position [509, 0]
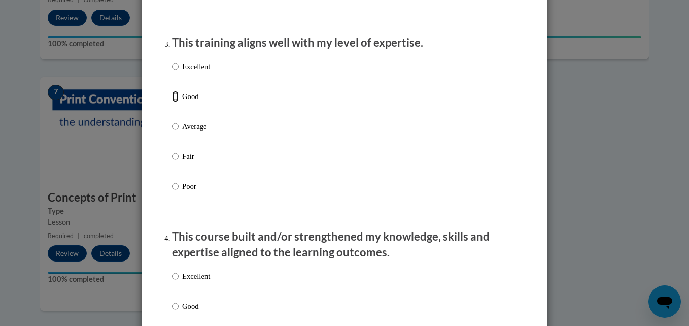
click at [172, 102] on input "Good" at bounding box center [175, 96] width 7 height 11
radio input "true"
click at [172, 281] on input "Excellent" at bounding box center [175, 275] width 7 height 11
radio input "true"
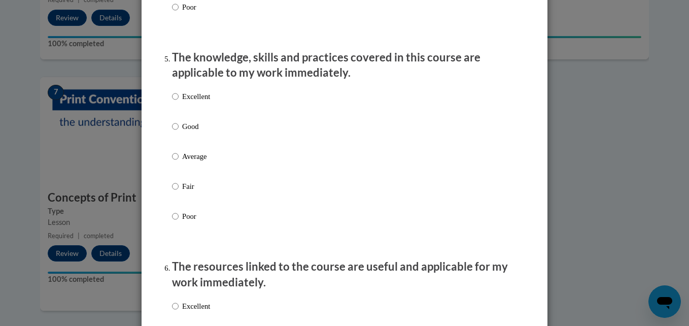
scroll to position [901, 0]
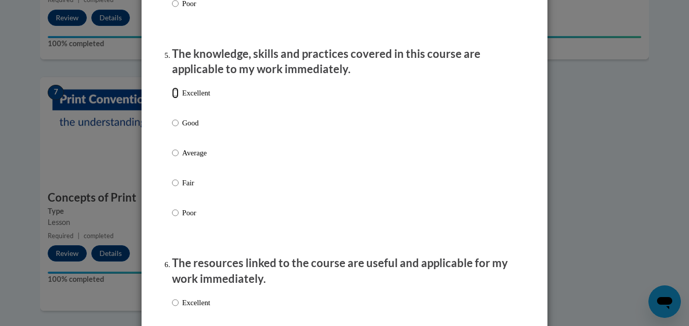
click at [174, 98] on input "Excellent" at bounding box center [175, 92] width 7 height 11
radio input "true"
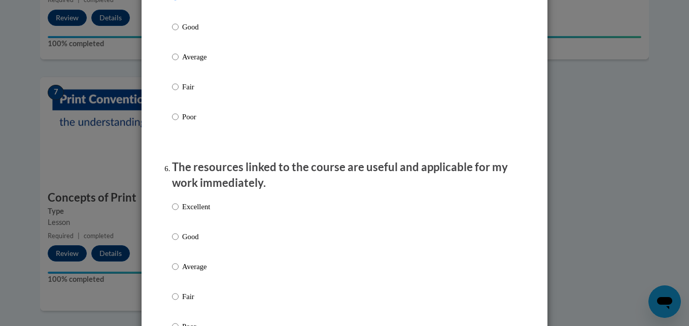
scroll to position [1032, 0]
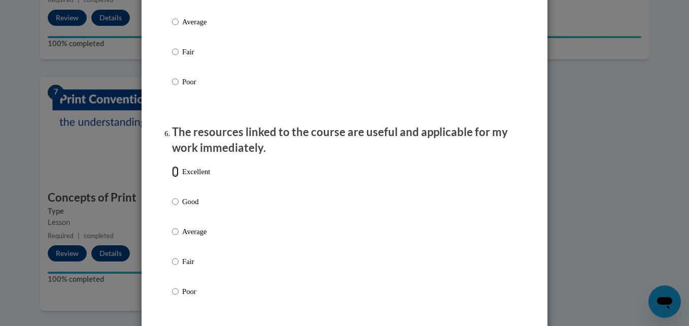
click at [172, 177] on input "Excellent" at bounding box center [175, 171] width 7 height 11
radio input "true"
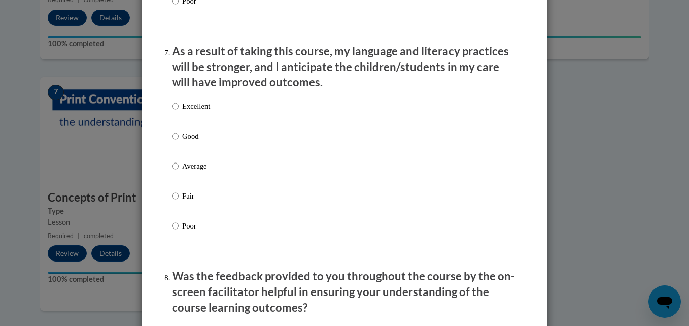
scroll to position [1326, 0]
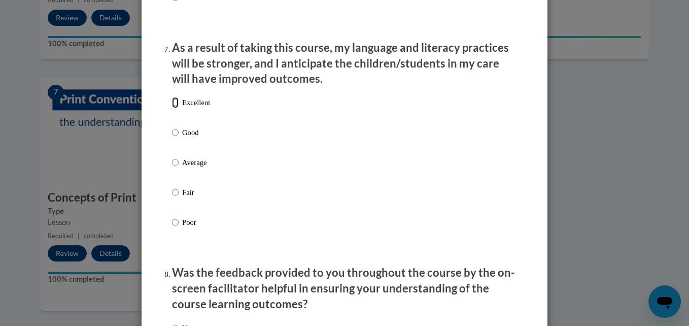
click at [172, 108] on input "Excellent" at bounding box center [175, 102] width 7 height 11
radio input "true"
click at [175, 140] on label "Good" at bounding box center [191, 140] width 38 height 27
click at [175, 138] on input "Good" at bounding box center [175, 132] width 7 height 11
radio input "true"
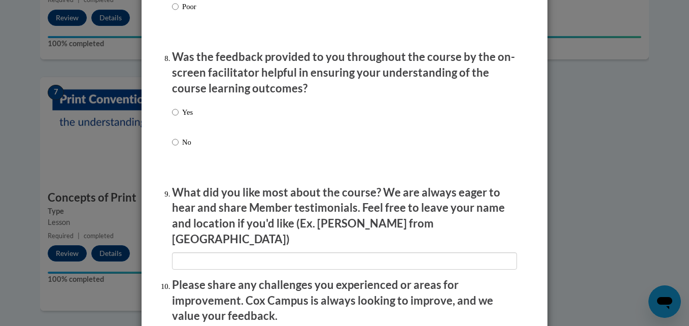
scroll to position [1545, 0]
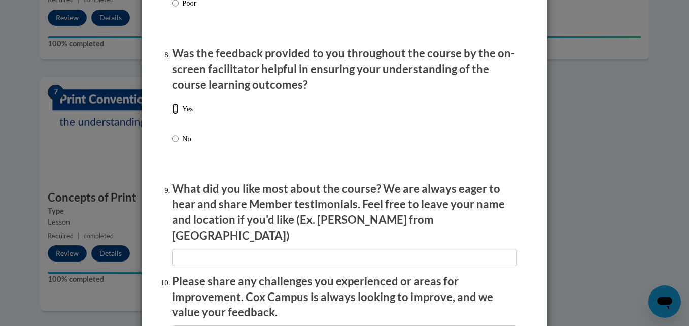
click at [172, 114] on input "Yes" at bounding box center [175, 108] width 7 height 11
radio input "true"
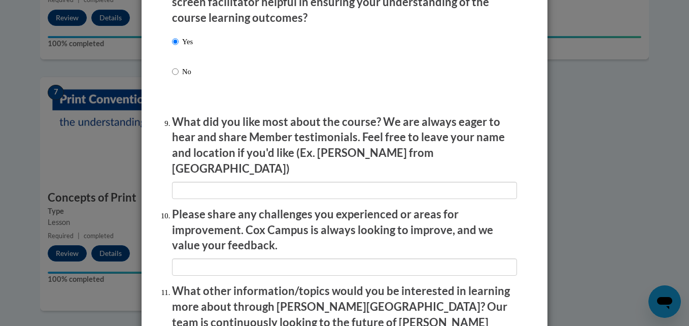
scroll to position [1622, 0]
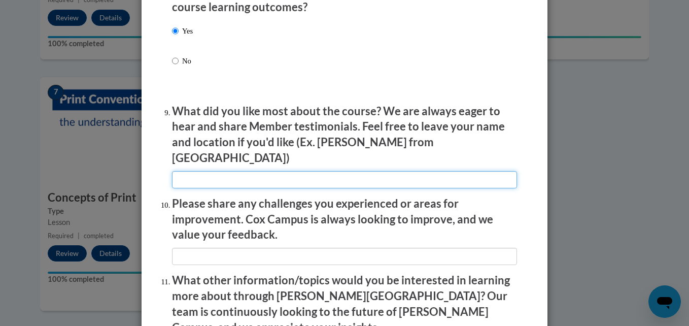
click at [374, 172] on input "textbox" at bounding box center [344, 179] width 345 height 17
type input "Marilyn from Oio"
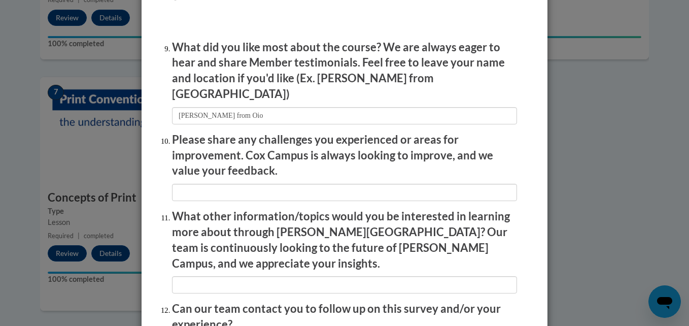
scroll to position [1690, 0]
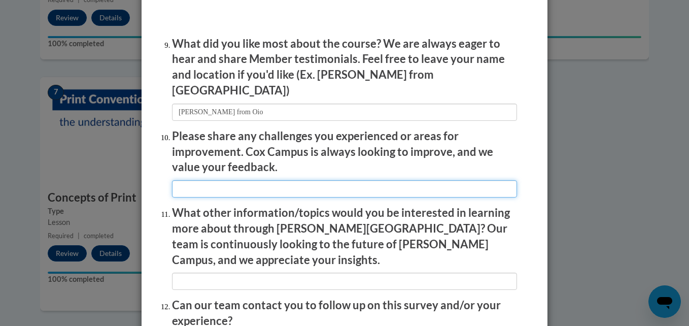
click at [412, 182] on input "textbox" at bounding box center [344, 188] width 345 height 17
type input "NA"
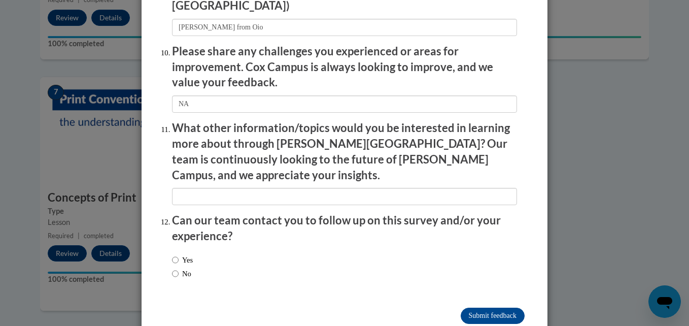
scroll to position [1778, 0]
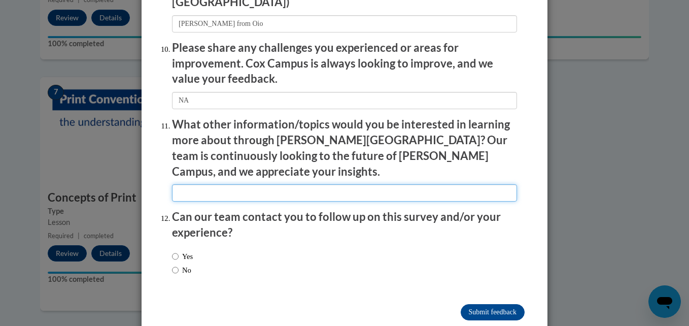
click at [361, 184] on input "textbox" at bounding box center [344, 192] width 345 height 17
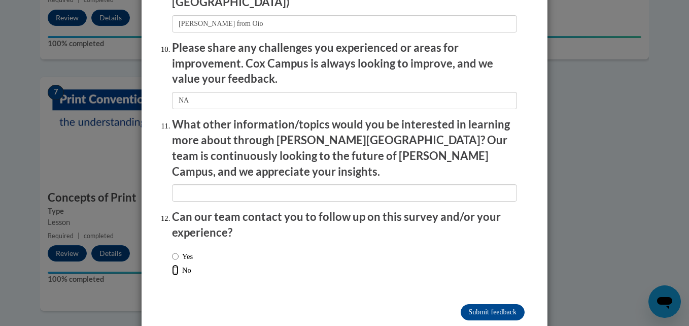
click at [172, 264] on input "No" at bounding box center [175, 269] width 7 height 11
radio input "true"
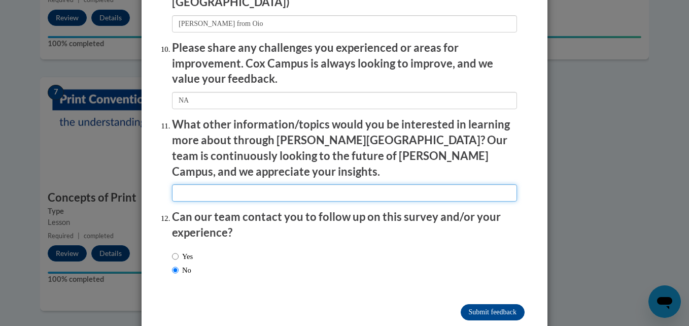
click at [285, 184] on input "textbox" at bounding box center [344, 192] width 345 height 17
type input "Everything was important to me."
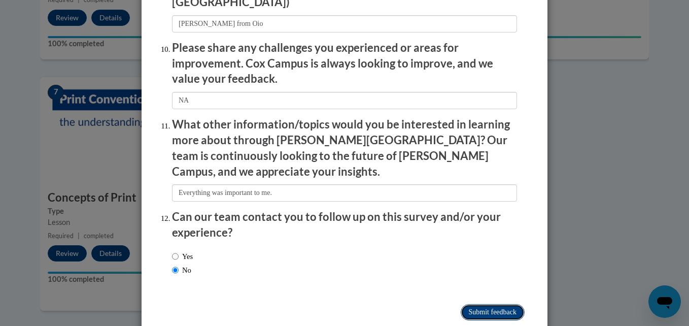
click at [502, 304] on input "Submit feedback" at bounding box center [492, 312] width 64 height 16
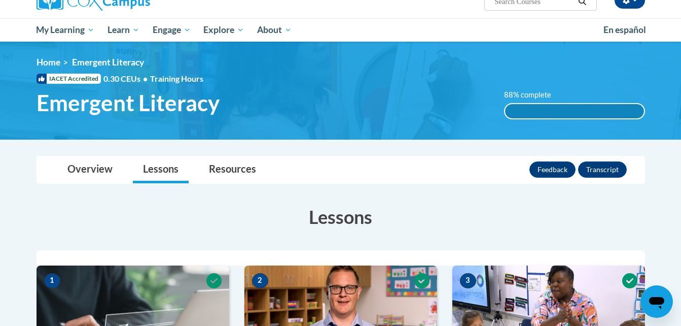
scroll to position [90, 0]
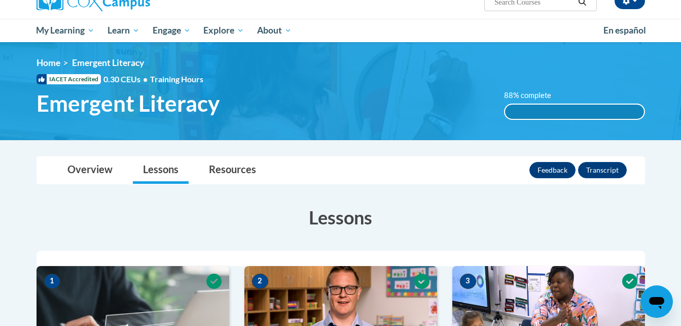
click at [621, 116] on div "88% complete" at bounding box center [574, 111] width 139 height 14
click at [635, 115] on div "88% complete" at bounding box center [574, 111] width 139 height 14
click at [607, 165] on button "Transcript" at bounding box center [602, 170] width 49 height 16
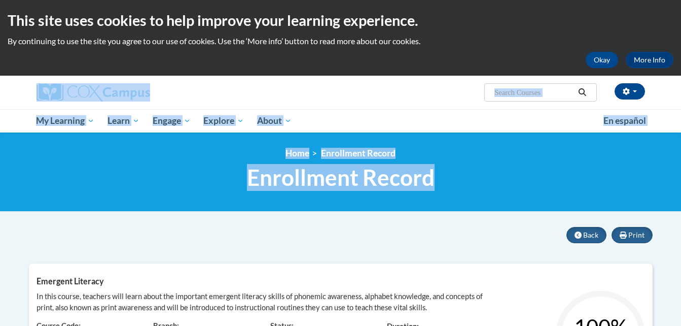
click at [681, 76] on html "This site uses cookies to help improve your learning experience. By continuing …" at bounding box center [340, 163] width 681 height 326
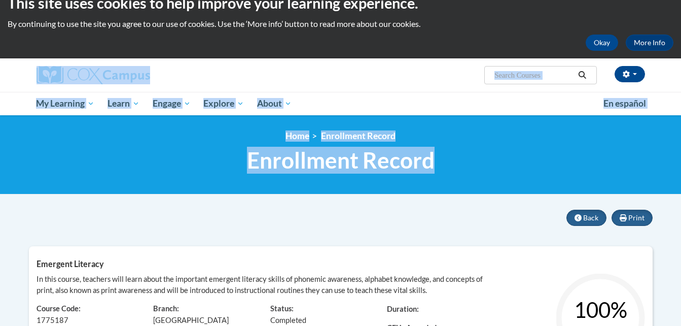
scroll to position [15, 0]
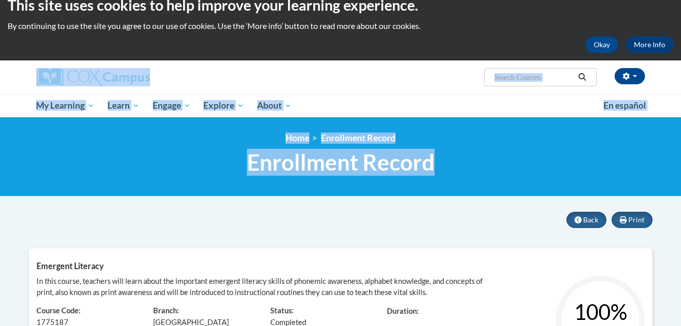
click at [421, 93] on div "Marilyn Torres (Eastern Daylight Time GMT-0400 ) My Profile Inbox My Transcript…" at bounding box center [340, 76] width 639 height 33
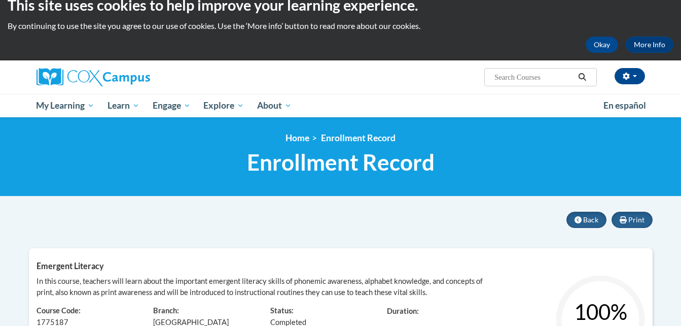
scroll to position [0, 0]
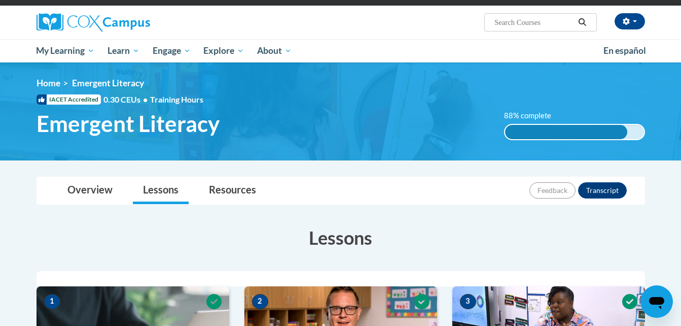
scroll to position [77, 0]
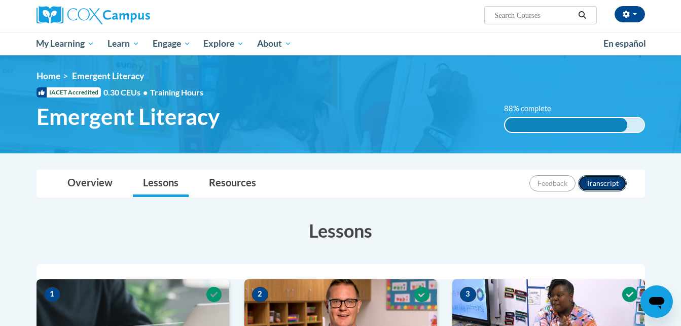
click at [612, 188] on button "Transcript" at bounding box center [602, 183] width 49 height 16
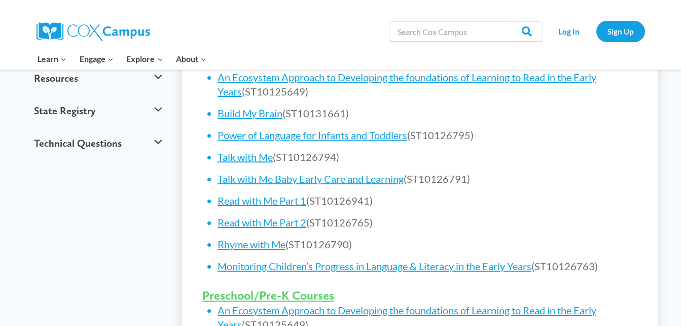
scroll to position [77, 0]
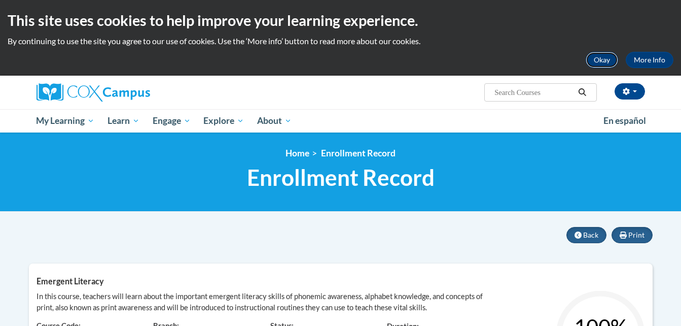
click at [596, 62] on button "Okay" at bounding box center [602, 60] width 32 height 16
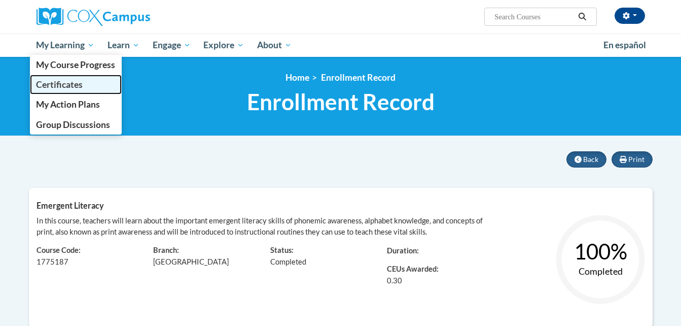
click at [74, 81] on span "Certificates" at bounding box center [59, 84] width 47 height 11
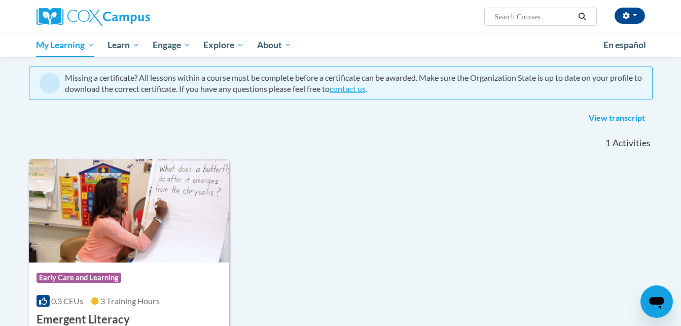
scroll to position [82, 0]
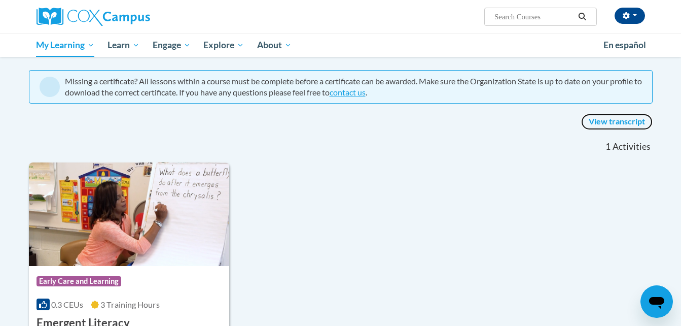
click at [613, 122] on link "View transcript" at bounding box center [616, 122] width 71 height 16
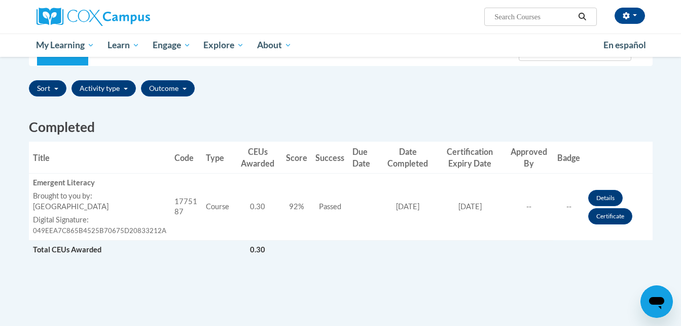
scroll to position [221, 0]
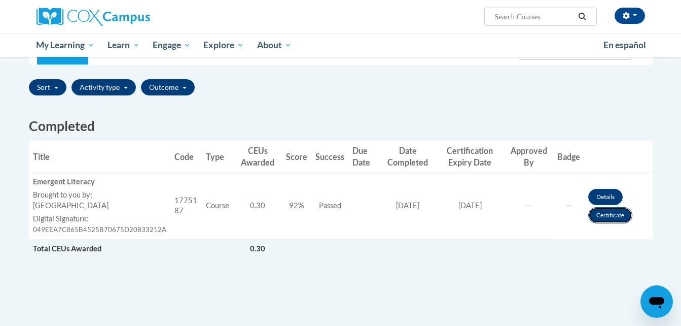
click at [603, 217] on link "Certificate" at bounding box center [610, 215] width 44 height 16
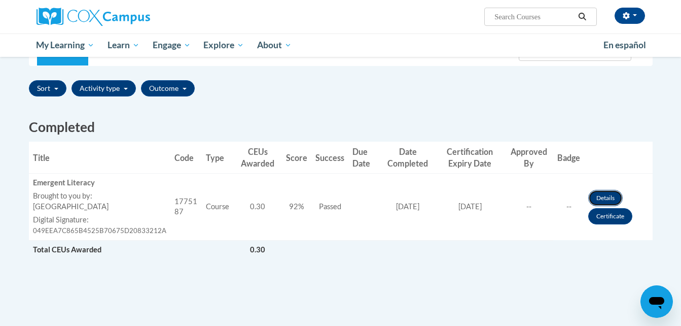
click at [595, 196] on link "Details" at bounding box center [605, 198] width 34 height 16
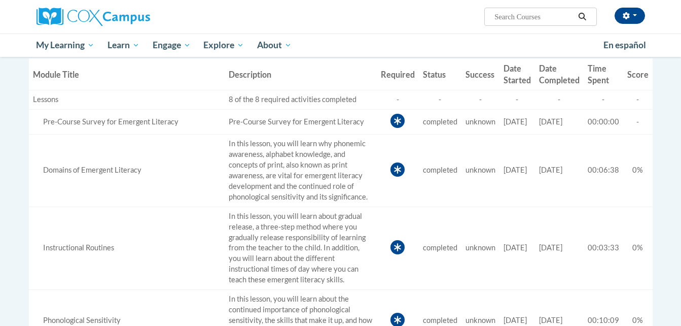
scroll to position [24, 0]
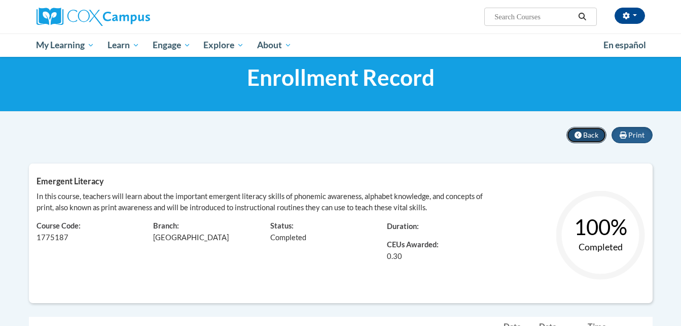
click at [580, 129] on button "Back" at bounding box center [586, 135] width 40 height 16
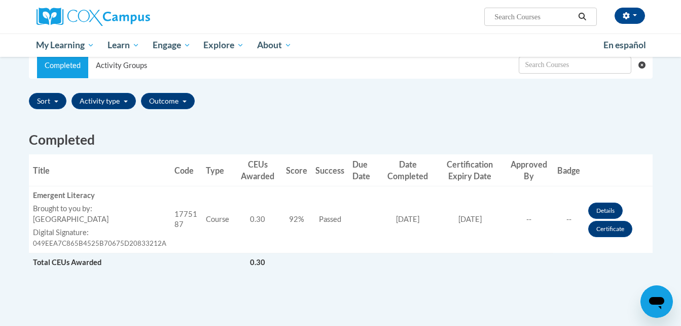
scroll to position [212, 0]
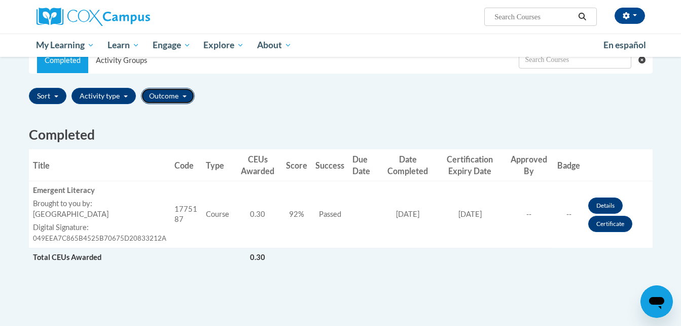
click at [178, 96] on button "Outcome" at bounding box center [168, 96] width 54 height 16
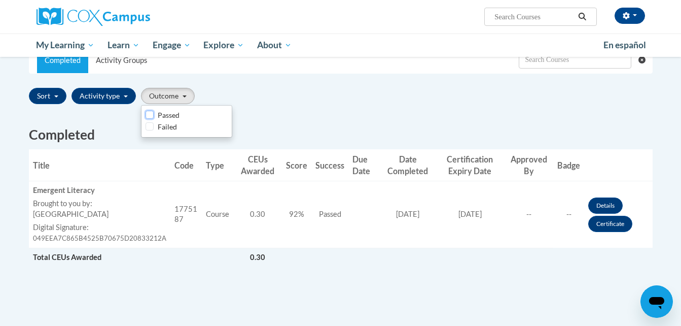
click at [151, 115] on input "Passed" at bounding box center [150, 115] width 8 height 8
checkbox input "true"
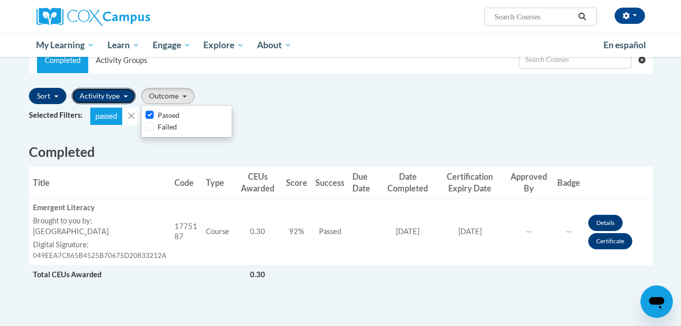
click at [115, 99] on button "Activity type" at bounding box center [103, 96] width 64 height 16
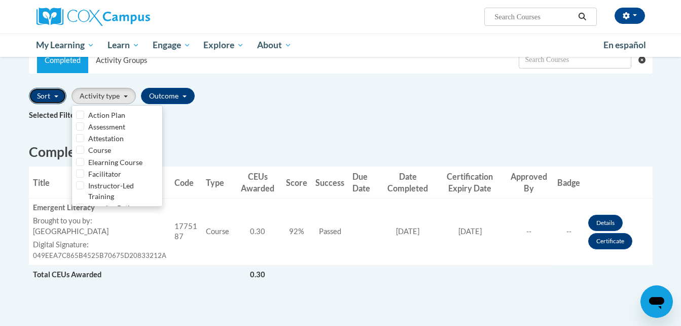
click at [54, 98] on button "Sort" at bounding box center [48, 96] width 38 height 16
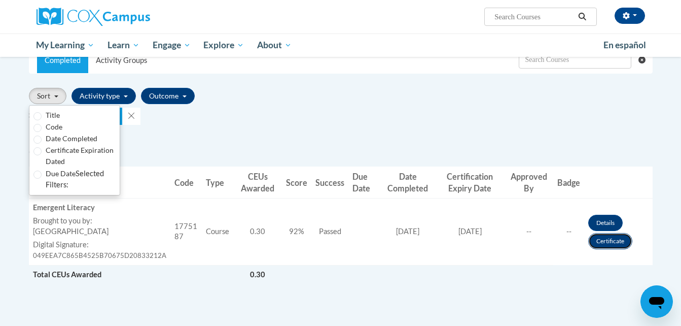
click at [601, 243] on link "Certificate" at bounding box center [610, 241] width 44 height 16
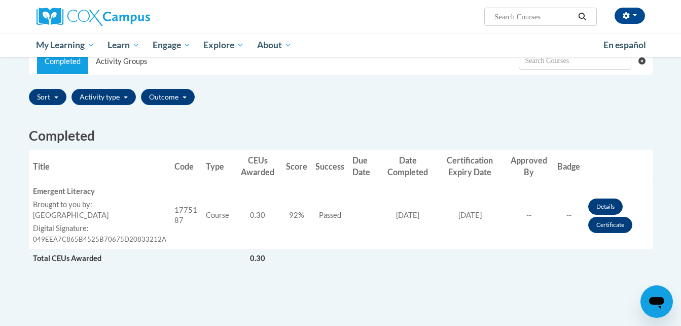
drag, startPoint x: 599, startPoint y: 216, endPoint x: 598, endPoint y: 207, distance: 8.7
click at [598, 207] on td "Details Certificate" at bounding box center [618, 215] width 68 height 67
click at [598, 207] on link "Details" at bounding box center [605, 206] width 34 height 16
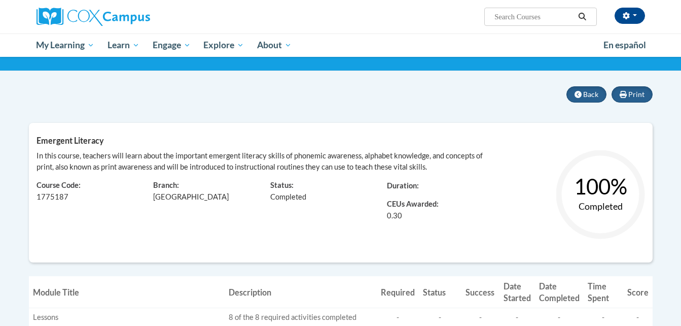
scroll to position [63, 0]
